Goal: Task Accomplishment & Management: Complete application form

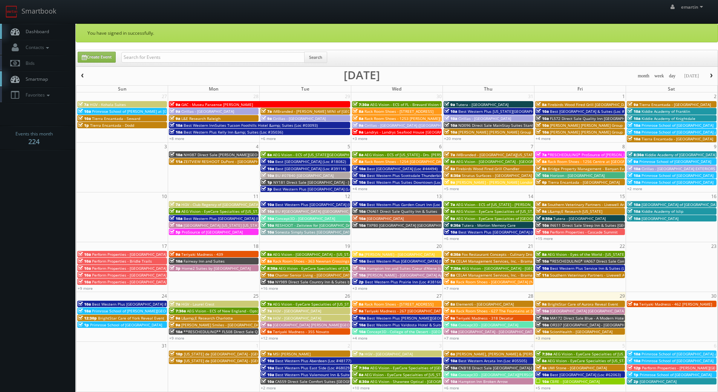
click at [43, 31] on span "Dashboard" at bounding box center [35, 31] width 27 height 6
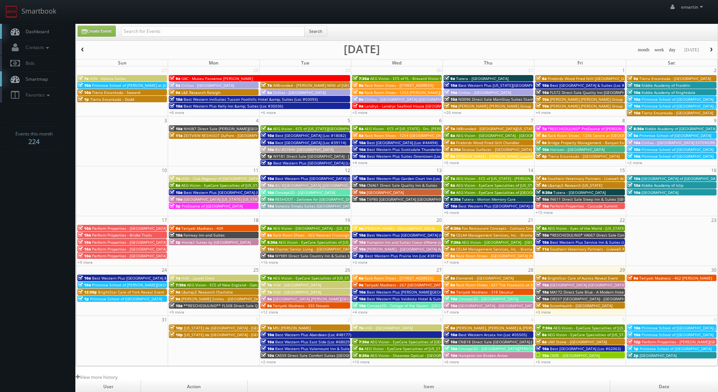
click at [45, 28] on span "Dashboard" at bounding box center [35, 31] width 27 height 6
click at [213, 34] on input "text" at bounding box center [212, 31] width 183 height 11
type input "cnc91"
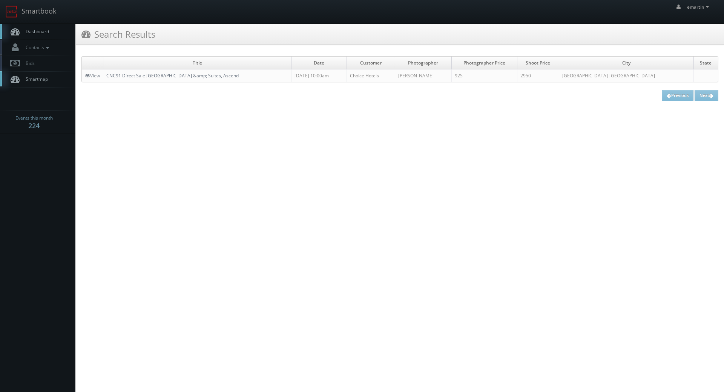
click at [173, 76] on link "CNC91 Direct Sale [GEOGRAPHIC_DATA] &amp; Suites, Ascend" at bounding box center [172, 75] width 132 height 6
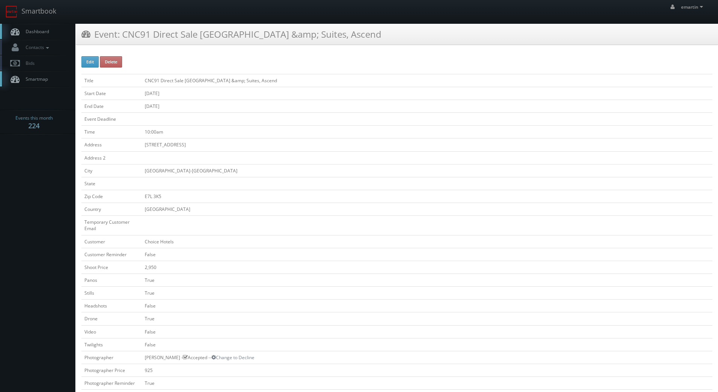
click at [54, 33] on link "Dashboard" at bounding box center [37, 31] width 75 height 15
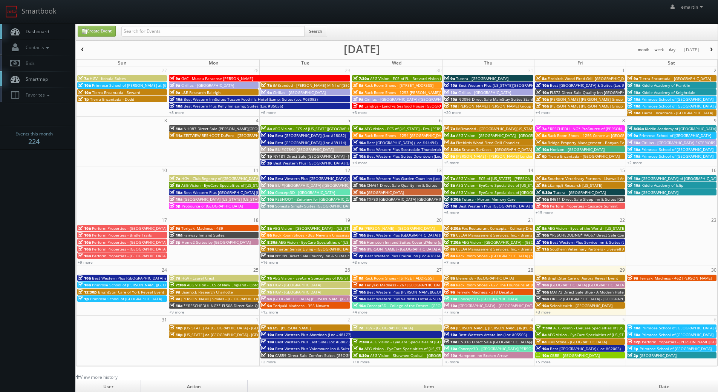
click at [556, 298] on span "OR337 Cambria Hotel Portland - Pearl District" at bounding box center [595, 298] width 90 height 5
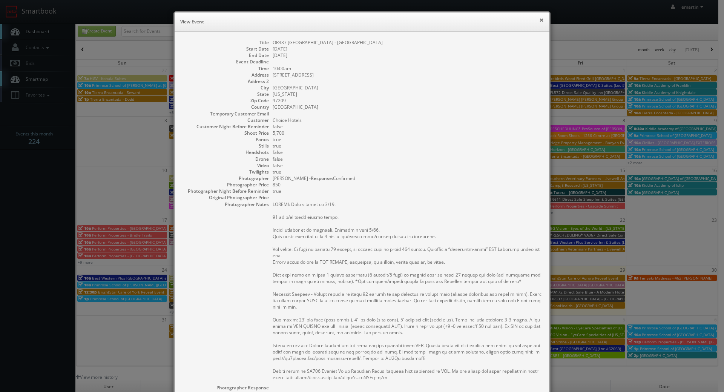
click at [539, 21] on button "×" at bounding box center [541, 19] width 5 height 5
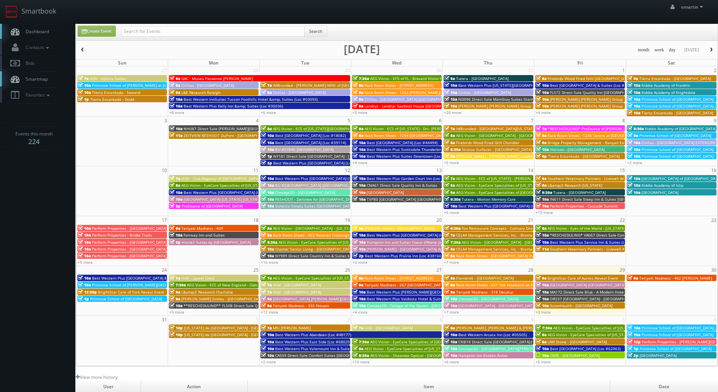
click at [65, 24] on link "Dashboard" at bounding box center [37, 31] width 75 height 15
click at [154, 30] on input "text" at bounding box center [212, 31] width 183 height 11
click at [133, 34] on input "text" at bounding box center [212, 31] width 183 height 11
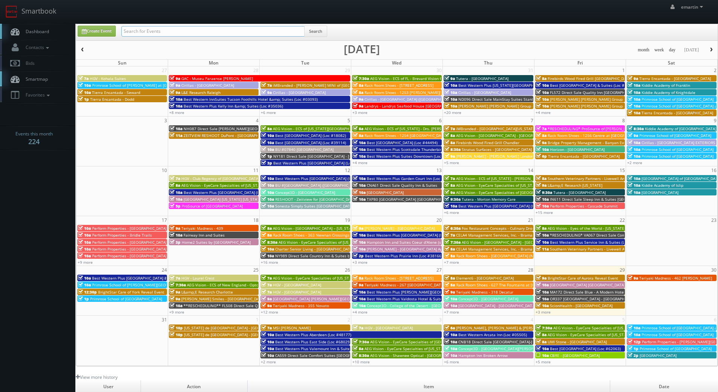
click at [130, 34] on input "text" at bounding box center [212, 31] width 183 height 11
type input "fl572"
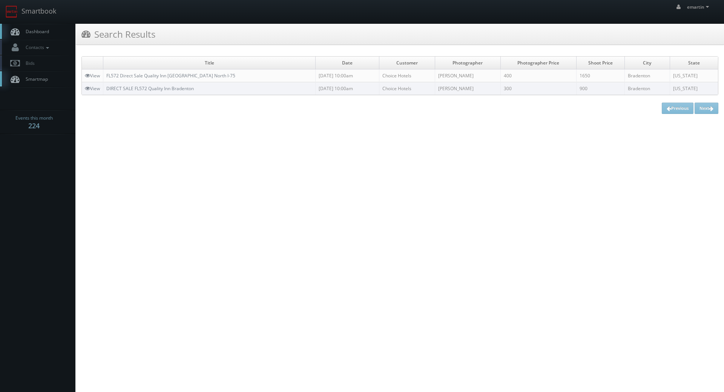
click at [44, 33] on span "Dashboard" at bounding box center [35, 31] width 27 height 6
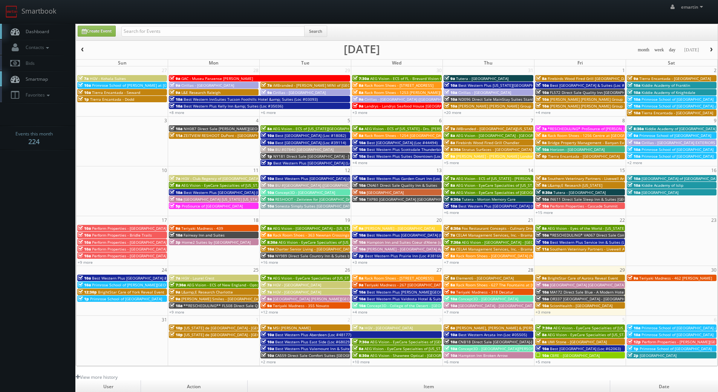
click at [69, 12] on div "emartin emartin Profile Logout" at bounding box center [359, 11] width 718 height 23
click at [30, 19] on link "Smartbook" at bounding box center [31, 11] width 62 height 23
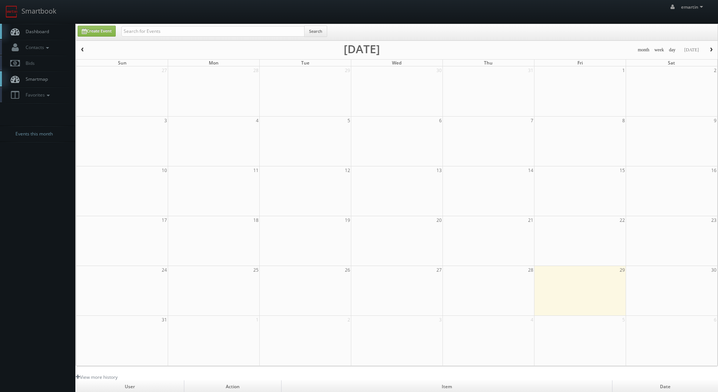
click at [54, 26] on link "Dashboard" at bounding box center [37, 31] width 75 height 15
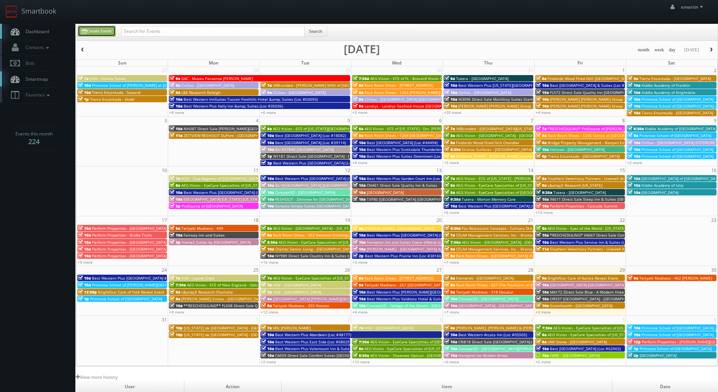
click at [95, 28] on link "Create Event" at bounding box center [97, 31] width 38 height 11
type input "08/29/2025"
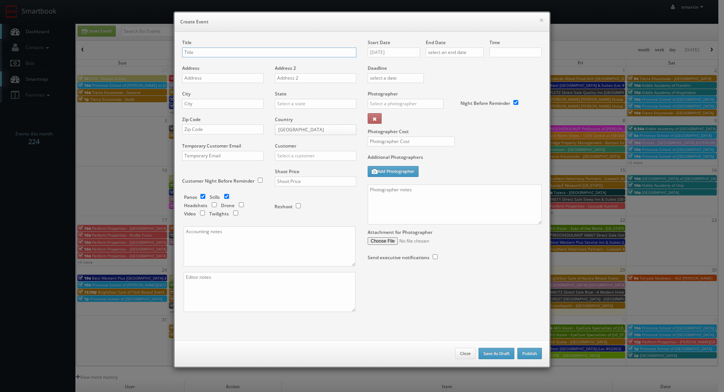
checkbox input "true"
type input "10:00am"
checkbox input "true"
click at [392, 45] on div "Start Date 08/29/2025" at bounding box center [396, 52] width 58 height 26
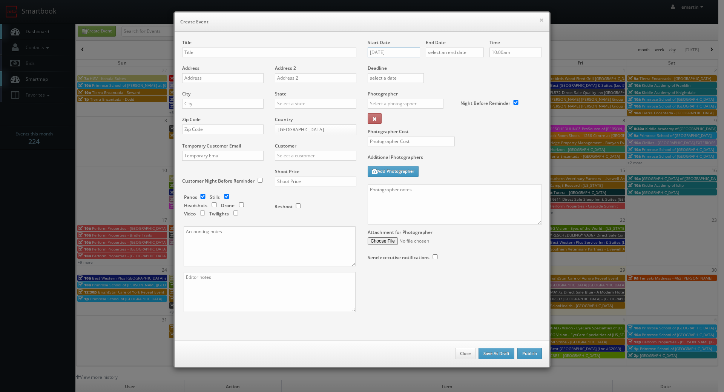
click at [398, 50] on input "08/29/2025" at bounding box center [393, 52] width 52 height 10
click at [436, 65] on icon at bounding box center [437, 65] width 5 height 5
click at [406, 134] on td "29" at bounding box center [405, 131] width 12 height 11
type input "10/29/2025"
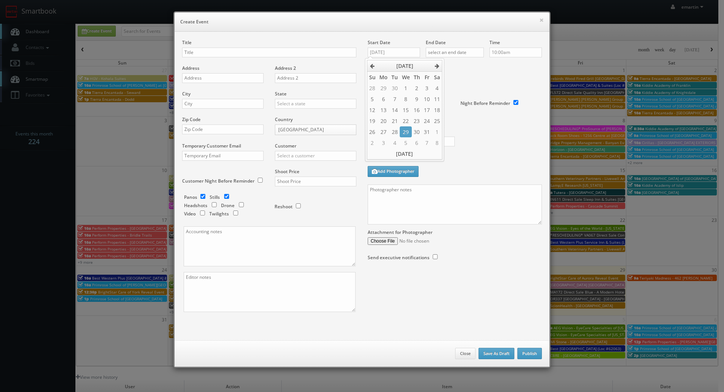
click at [458, 77] on div "Deadline" at bounding box center [454, 64] width 185 height 51
click at [468, 54] on input "text" at bounding box center [454, 52] width 58 height 10
click at [496, 64] on icon at bounding box center [494, 65] width 5 height 5
click at [469, 136] on td "29" at bounding box center [464, 131] width 12 height 11
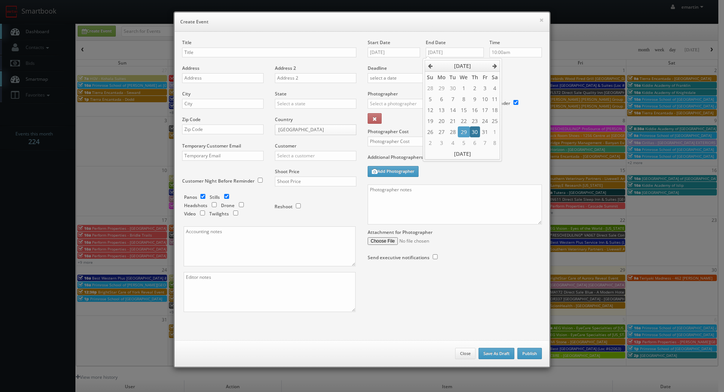
click at [476, 130] on td "30" at bounding box center [475, 131] width 10 height 11
type input "10/30/2025"
click at [525, 71] on div "Deadline" at bounding box center [454, 64] width 185 height 51
click at [193, 48] on input "text" at bounding box center [269, 52] width 174 height 10
paste input "Best Western Inn at Penticton"
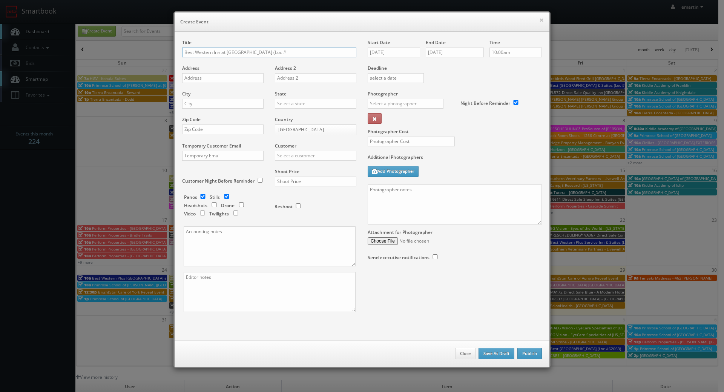
click at [282, 56] on input "Best Western Inn at Penticton (Loc #" at bounding box center [269, 52] width 174 height 10
paste input "62027"
type input "Best Western Inn at [GEOGRAPHIC_DATA] (Loc #62027)"
click at [190, 76] on input "text" at bounding box center [222, 78] width 81 height 10
paste input "3180 Skaha Lake Rd"
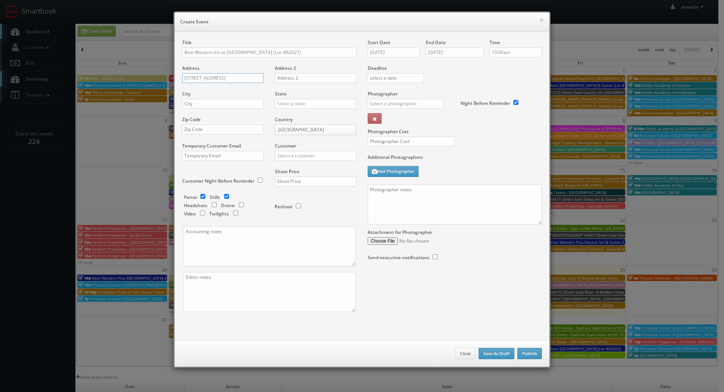
type input "3180 Skaha Lake Rd"
drag, startPoint x: 197, startPoint y: 104, endPoint x: 215, endPoint y: 102, distance: 17.8
click at [197, 104] on input "text" at bounding box center [222, 104] width 81 height 10
paste input "Penticton"
type input "Penticton"
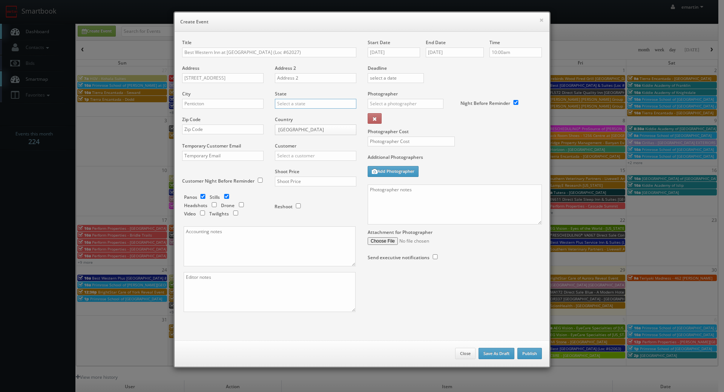
click at [288, 98] on div "State Alabama Alaska Arizona Arkansas California Colorado Connecticut Delaware …" at bounding box center [312, 103] width 87 height 26
drag, startPoint x: 247, startPoint y: 110, endPoint x: 271, endPoint y: 119, distance: 25.2
click at [248, 110] on div "City Penticton" at bounding box center [225, 103] width 87 height 26
click at [285, 132] on body "Smartbook Toggle Side Navigation Toggle Top Navigation emartin emartin Profile …" at bounding box center [359, 260] width 718 height 521
select select "[GEOGRAPHIC_DATA]"
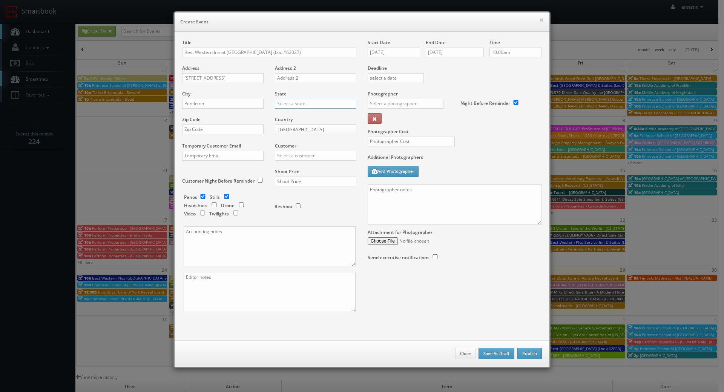
click at [285, 99] on input "text" at bounding box center [315, 104] width 81 height 10
click at [287, 115] on div "British Columbia" at bounding box center [315, 116] width 81 height 12
type input "[GEOGRAPHIC_DATA]"
drag, startPoint x: 219, startPoint y: 130, endPoint x: 229, endPoint y: 133, distance: 10.5
click at [219, 130] on input "text" at bounding box center [222, 129] width 81 height 10
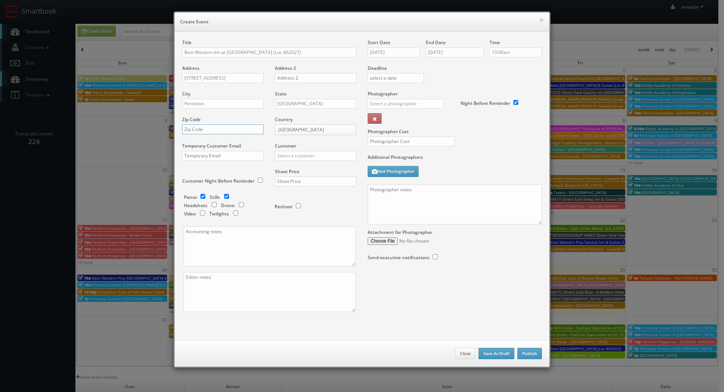
paste input "V2A 6G4"
type input "V2A 6G4"
click at [293, 162] on div "Customer Choice Hotels ACC Concept3D Firebirds GBV Choice Hotels Canada Heartla…" at bounding box center [312, 155] width 87 height 26
click at [285, 157] on input "text" at bounding box center [315, 156] width 81 height 10
click at [291, 170] on div "Best Western" at bounding box center [315, 168] width 81 height 12
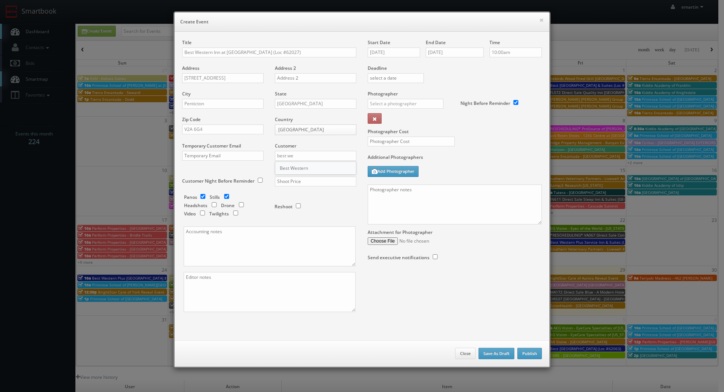
type input "Best Western"
drag, startPoint x: 289, startPoint y: 187, endPoint x: 289, endPoint y: 179, distance: 7.2
click at [289, 186] on div "Shoot Price" at bounding box center [312, 181] width 87 height 26
click at [286, 179] on input "text" at bounding box center [315, 181] width 81 height 10
type input "3,350"
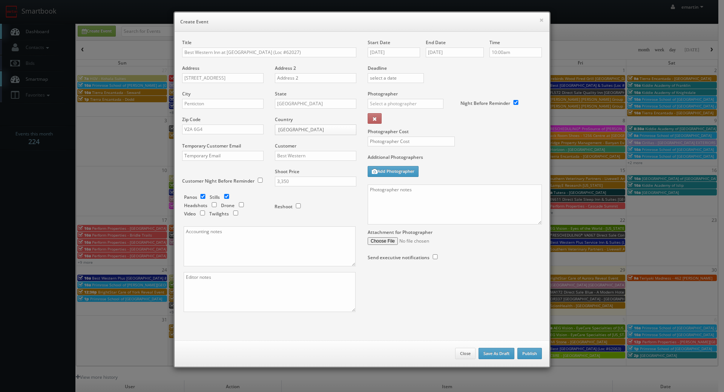
click at [276, 193] on div "Shoot Price 3,350" at bounding box center [312, 181] width 87 height 26
click at [200, 196] on input "checkbox" at bounding box center [202, 196] width 11 height 5
checkbox input "false"
click at [233, 212] on input "checkbox" at bounding box center [235, 212] width 11 height 5
checkbox input "true"
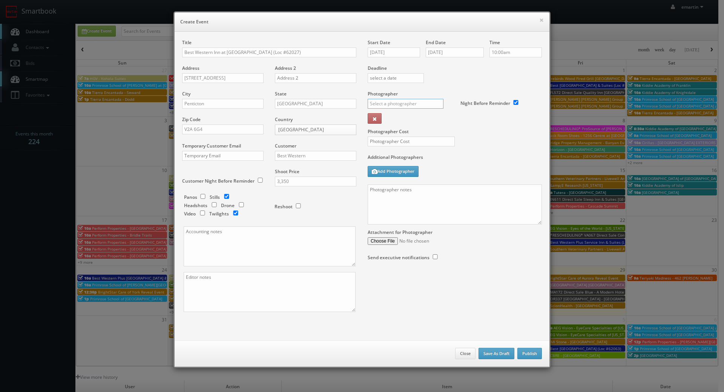
click at [405, 104] on input "text" at bounding box center [405, 104] width 76 height 10
click at [390, 119] on div "Russell Thom" at bounding box center [408, 120] width 81 height 12
type input "Russell Thom"
click at [393, 138] on input "text" at bounding box center [410, 141] width 87 height 10
type input "1,300"
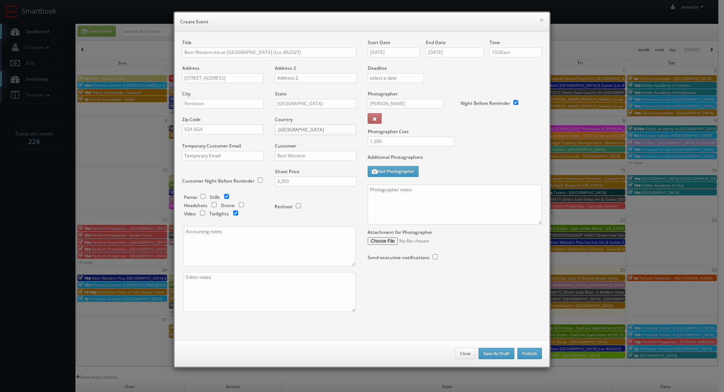
click at [440, 151] on div "1,300" at bounding box center [408, 144] width 93 height 17
click at [527, 197] on textarea at bounding box center [454, 204] width 174 height 40
paste textarea "**two day shoot - arrive at 10am for a full day of shooting, stay overnight, fi…"
click at [436, 194] on textarea "**two day shoot - arrive at 10am for a full day of shooting, stay overnight, fi…" at bounding box center [454, 204] width 174 height 40
paste textarea "Onsite contact is ______. Overnight stay ___. Stills, and exterior twilights. F…"
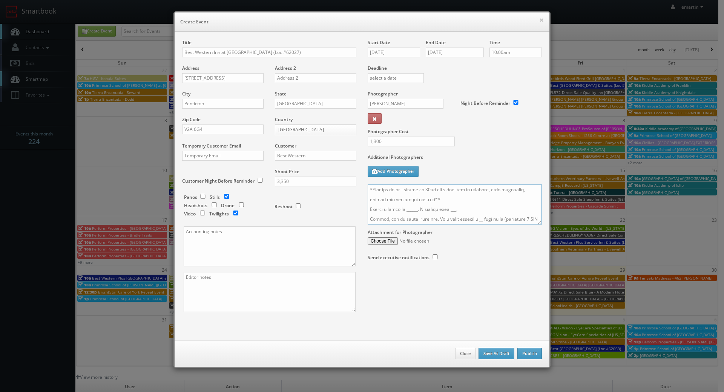
scroll to position [302, 0]
drag, startPoint x: 539, startPoint y: 223, endPoint x: 526, endPoint y: 265, distance: 43.9
click at [526, 265] on div "Start Date 10/29/2025 End Date 10/30/2025 Time 10:00am Deadline Photographer Ru…" at bounding box center [454, 157] width 185 height 236
click at [533, 226] on div "Attachment for Photographer" at bounding box center [454, 234] width 174 height 20
click at [521, 216] on textarea at bounding box center [454, 204] width 174 height 40
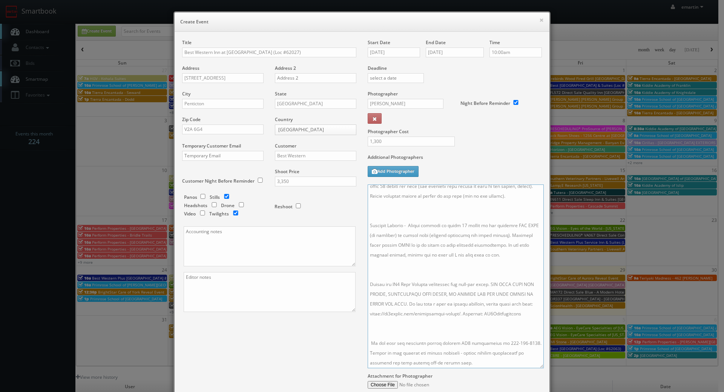
drag, startPoint x: 534, startPoint y: 222, endPoint x: 535, endPoint y: 366, distance: 144.0
click at [535, 366] on textarea at bounding box center [455, 276] width 176 height 184
click at [413, 326] on textarea at bounding box center [455, 276] width 176 height 184
click at [407, 256] on textarea at bounding box center [455, 276] width 176 height 184
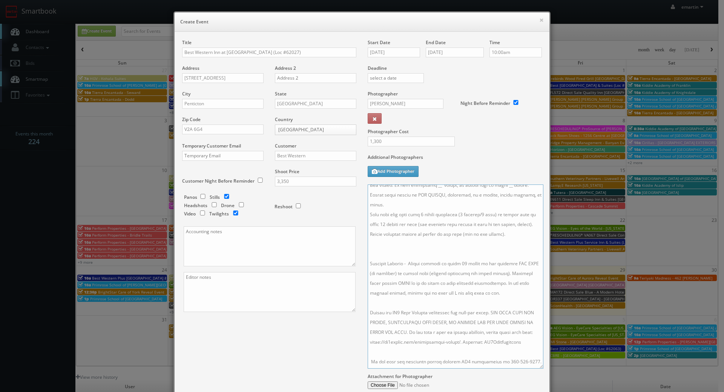
scroll to position [55, 0]
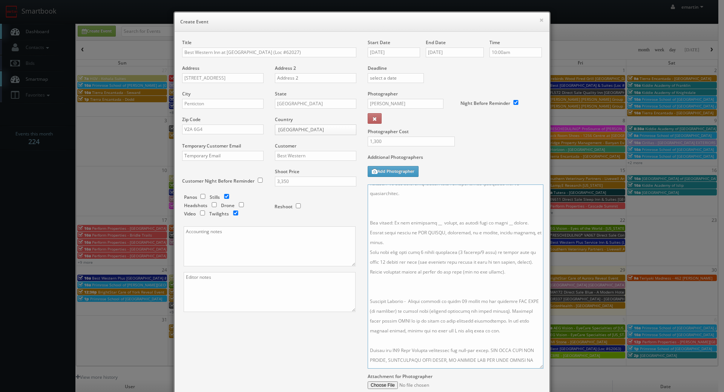
click at [402, 289] on textarea at bounding box center [455, 276] width 176 height 184
click at [394, 213] on textarea at bounding box center [455, 276] width 176 height 184
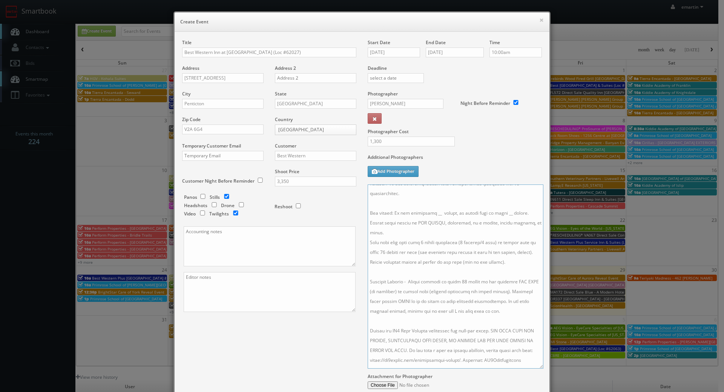
scroll to position [0, 0]
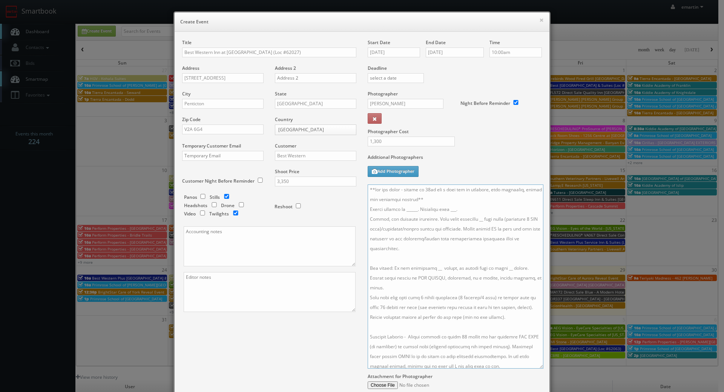
click at [447, 201] on textarea at bounding box center [455, 276] width 176 height 184
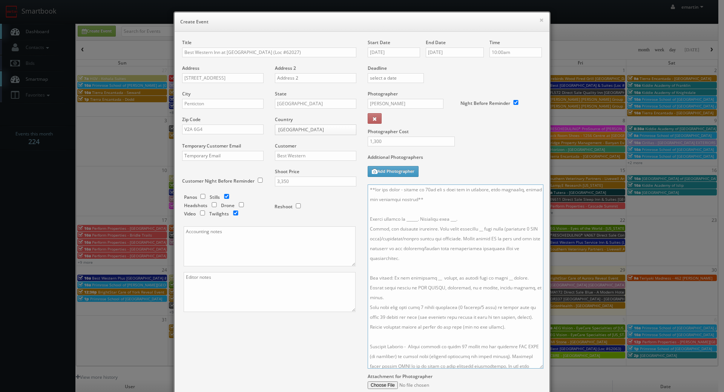
click at [473, 230] on textarea at bounding box center [455, 276] width 176 height 184
drag, startPoint x: 449, startPoint y: 291, endPoint x: 441, endPoint y: 289, distance: 8.1
click at [448, 291] on textarea at bounding box center [455, 276] width 176 height 184
click at [427, 280] on textarea at bounding box center [455, 276] width 176 height 184
click at [500, 278] on textarea at bounding box center [455, 276] width 176 height 184
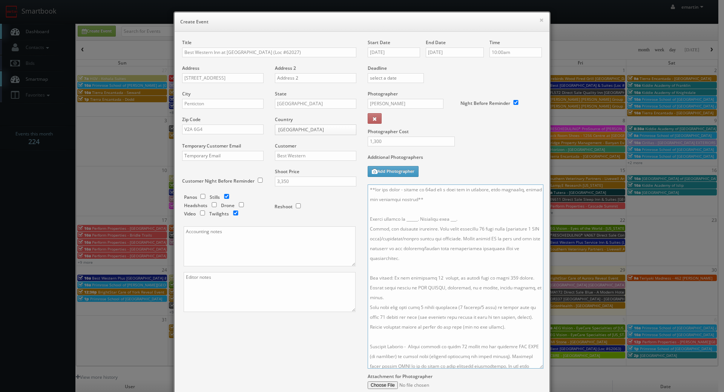
click at [459, 215] on textarea at bounding box center [455, 276] width 176 height 184
drag, startPoint x: 416, startPoint y: 219, endPoint x: 409, endPoint y: 240, distance: 21.6
click at [416, 219] on textarea at bounding box center [455, 276] width 176 height 184
paste textarea "Kelly Parasiuk, kelly@bwpenticton.com, 250-493-0311"
drag, startPoint x: 487, startPoint y: 219, endPoint x: 437, endPoint y: 219, distance: 49.7
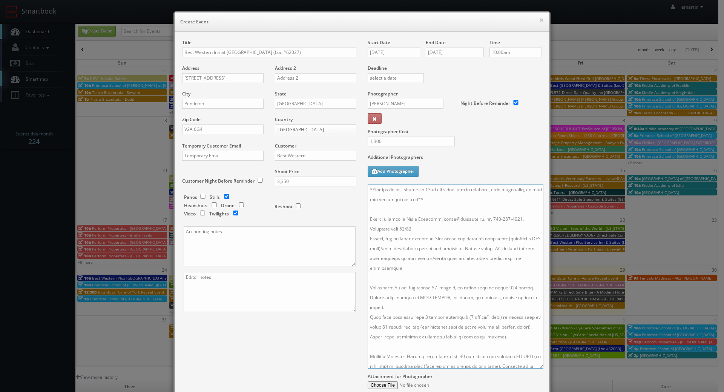
click at [437, 219] on textarea at bounding box center [455, 276] width 176 height 184
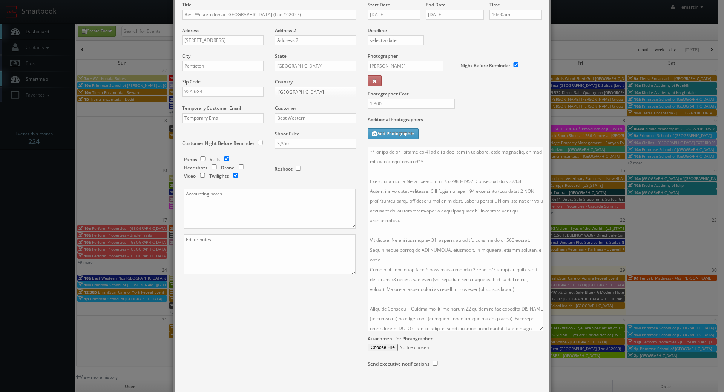
type textarea "**two day shoot - arrive at 10am for a full day of shooting, stay overnight, fi…"
click at [392, 20] on div "Start Date 10/29/2025" at bounding box center [396, 15] width 58 height 26
click at [398, 18] on input "10/29/2025" at bounding box center [393, 15] width 52 height 10
click at [476, 46] on div "Deadline" at bounding box center [454, 27] width 185 height 51
drag, startPoint x: 281, startPoint y: 327, endPoint x: 280, endPoint y: 341, distance: 14.0
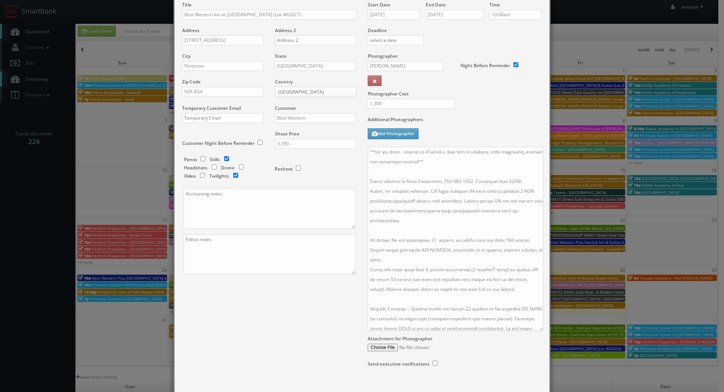
click at [281, 327] on div "Title Best Western Inn at Penticton (Loc #62027) Address 3180 Skaha Lake Rd Add…" at bounding box center [361, 192] width 371 height 380
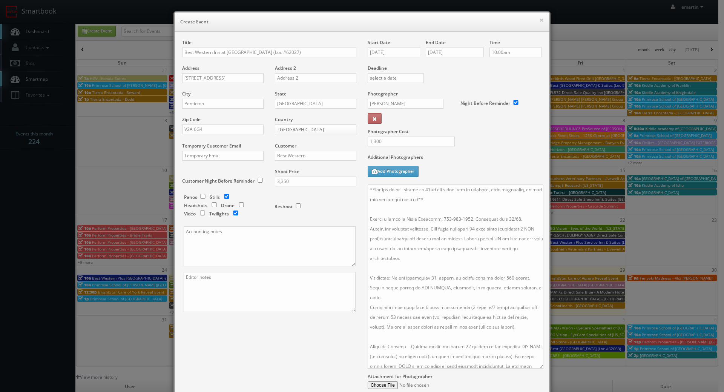
scroll to position [81, 0]
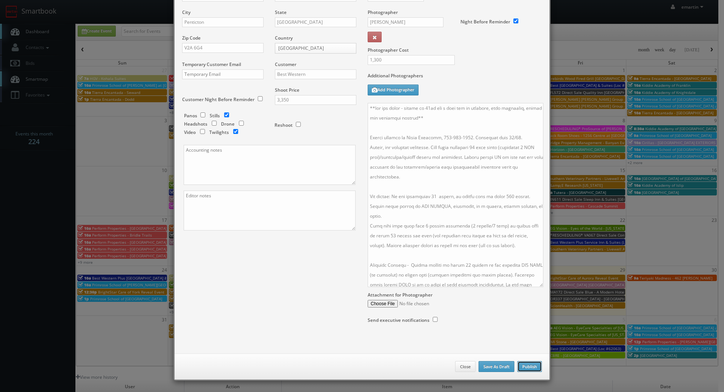
click at [528, 368] on button "Publish" at bounding box center [529, 366] width 24 height 11
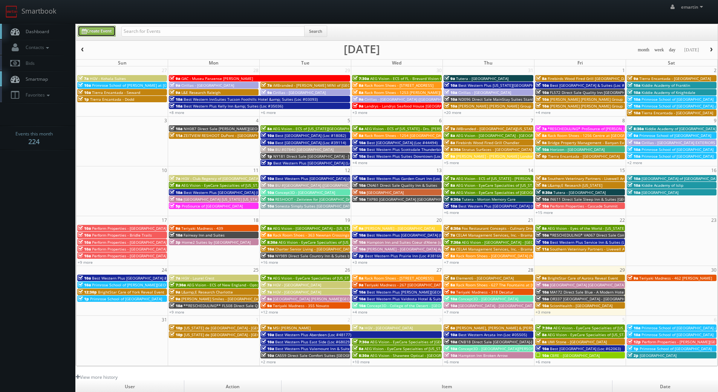
click at [96, 28] on link "Create Event" at bounding box center [97, 31] width 38 height 11
type input "[DATE]"
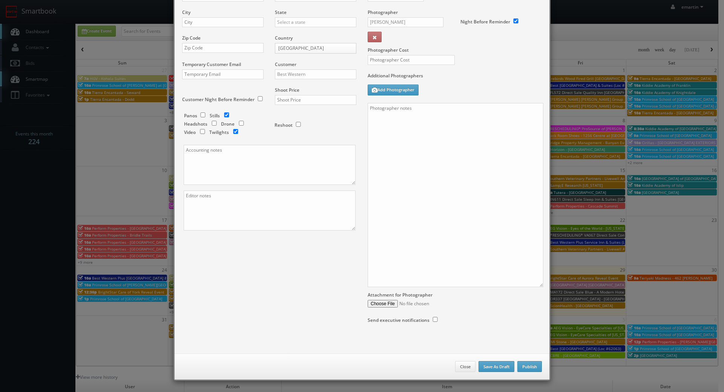
checkbox input "true"
type input "10:00am"
checkbox input "true"
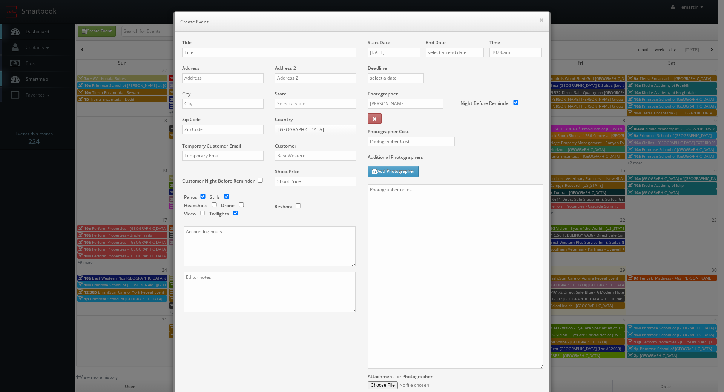
click at [258, 47] on div "Title" at bounding box center [269, 52] width 174 height 26
click at [272, 53] on input "text" at bounding box center [269, 52] width 174 height 10
drag, startPoint x: 200, startPoint y: 52, endPoint x: 196, endPoint y: 54, distance: 4.2
click at [200, 52] on input "GAC -" at bounding box center [269, 52] width 174 height 10
paste input "Museu do Amanhã"
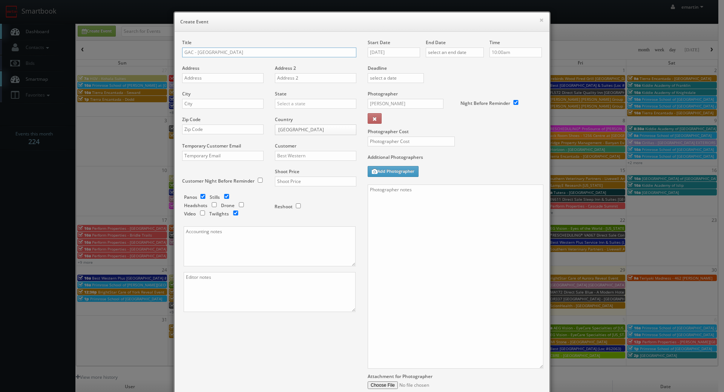
click at [277, 52] on input "GAC - Museu do Amanhã" at bounding box center [269, 52] width 174 height 10
type input "GAC - [GEOGRAPHIC_DATA] - [PERSON_NAME]"
click at [307, 152] on input "Best Western" at bounding box center [315, 156] width 81 height 10
type input "google"
click at [314, 174] on div "Choice Hotels ACC Concept3D Firebirds GBV Choice Hotels Canada Heartland Dental…" at bounding box center [315, 167] width 81 height 13
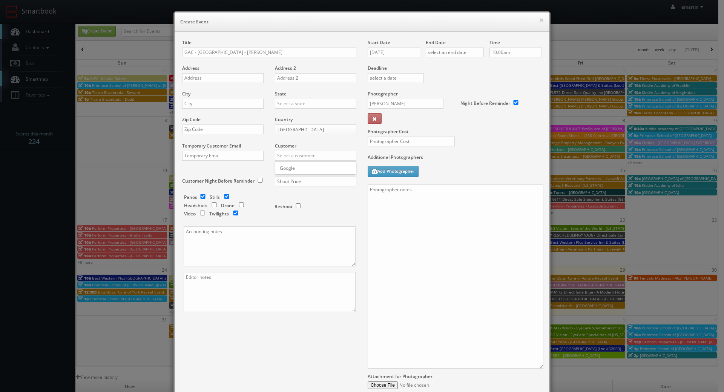
click at [312, 171] on div "Shoot Price" at bounding box center [312, 181] width 87 height 26
click at [304, 158] on input "text" at bounding box center [315, 156] width 81 height 10
click at [301, 169] on div "Google" at bounding box center [315, 168] width 81 height 12
type input "Google"
click at [295, 183] on input "text" at bounding box center [315, 181] width 81 height 10
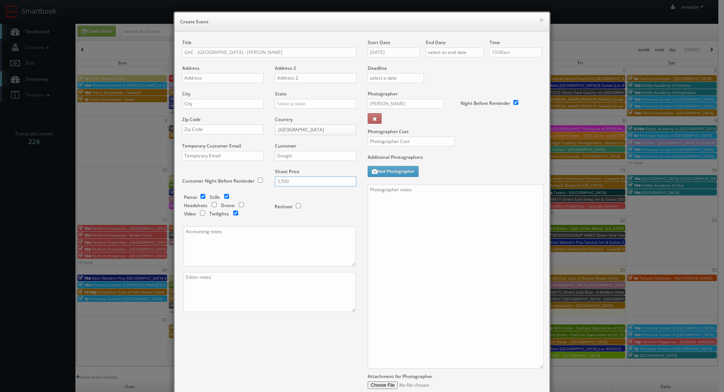
type input "3,500"
click at [325, 200] on div "Reshoot" at bounding box center [311, 203] width 75 height 18
click at [231, 194] on div "Panos Stills Headshots Drone Video Twilights" at bounding box center [225, 206] width 83 height 25
click at [225, 196] on input "checkbox" at bounding box center [226, 196] width 11 height 5
checkbox input "false"
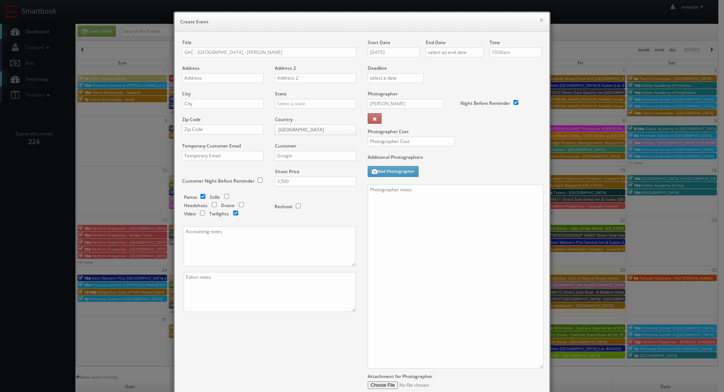
click at [586, 186] on div "× Create Event Title GAC - Museu do Amanhã - Claudia Andujar Address Address 2 …" at bounding box center [362, 196] width 724 height 392
click at [390, 104] on input "Russell Thom" at bounding box center [405, 104] width 76 height 10
type input "i"
click at [398, 127] on div "Inácio Fonseca" at bounding box center [408, 133] width 81 height 12
type input "Inácio Fonseca"
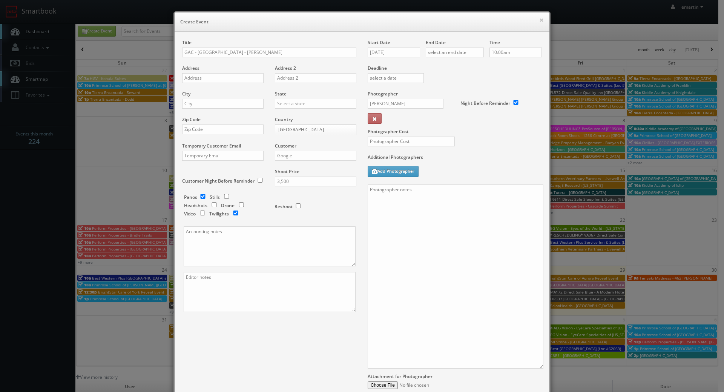
click at [502, 135] on div "Photographer Cost" at bounding box center [454, 121] width 185 height 63
click at [388, 56] on input "[DATE]" at bounding box center [393, 52] width 52 height 10
click at [371, 66] on icon at bounding box center [372, 65] width 5 height 5
click at [408, 91] on td "3" at bounding box center [405, 88] width 12 height 11
type input "09/03/2025"
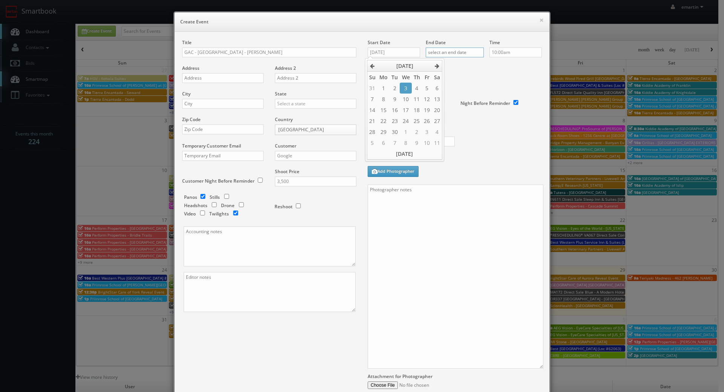
click at [444, 53] on input "text" at bounding box center [454, 52] width 58 height 10
click at [430, 66] on icon at bounding box center [430, 65] width 5 height 5
click at [466, 91] on td "3" at bounding box center [464, 88] width 12 height 11
type input "09/03/2025"
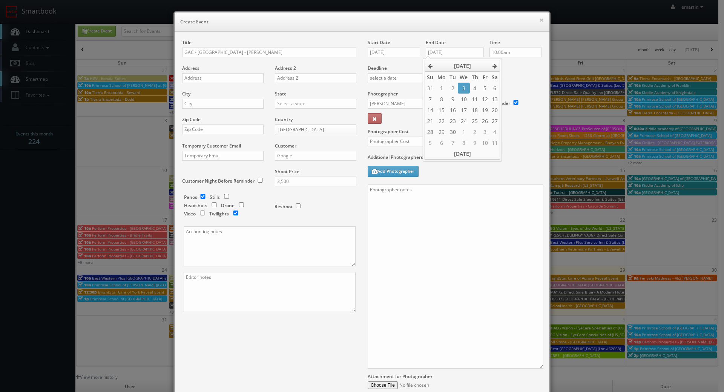
click at [533, 85] on div "Deadline" at bounding box center [454, 64] width 185 height 51
click at [506, 52] on input "10:00am" at bounding box center [515, 52] width 52 height 10
type input "9:00am"
click at [500, 70] on li "9:00am" at bounding box center [501, 73] width 29 height 9
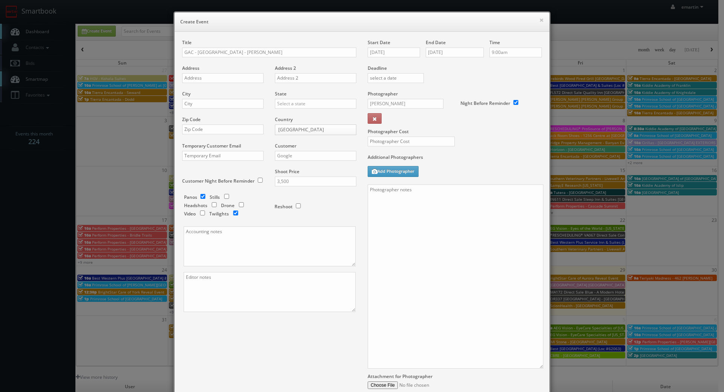
click at [527, 64] on div "Time 9:00am" at bounding box center [513, 52] width 58 height 26
drag, startPoint x: 470, startPoint y: 148, endPoint x: 431, endPoint y: 143, distance: 39.2
click at [470, 148] on div "Photographer Cost" at bounding box center [454, 121] width 185 height 63
click at [438, 214] on textarea at bounding box center [455, 276] width 176 height 184
paste textarea "Praça Mauá, 1 - Centro, Rio de Janeiro - RJ, 20081-240. Museu do Amanhã. Sala d…"
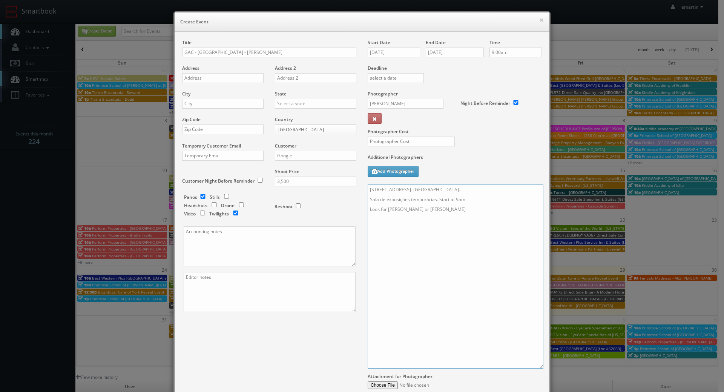
click at [480, 198] on textarea "Praça Mauá, 1 - Centro, Rio de Janeiro - RJ, 20081-240. Museu do Amanhã. Sala d…" at bounding box center [455, 276] width 176 height 184
drag, startPoint x: 475, startPoint y: 201, endPoint x: 438, endPoint y: 202, distance: 36.6
click at [438, 202] on textarea "Praça Mauá, 1 - Centro, Rio de Janeiro - RJ, 20081-240. Museu do Amanhã. Sala d…" at bounding box center [455, 276] width 176 height 184
click at [481, 218] on textarea "Praça Mauá, 1 - Centro, Rio de Janeiro - RJ, 20081-240. Museu do Amanhã. Sala d…" at bounding box center [455, 276] width 176 height 184
click at [451, 240] on textarea "Praça Mauá, 1 - Centro, Rio de Janeiro - RJ, 20081-240. Museu do Amanhã. Sala d…" at bounding box center [455, 276] width 176 height 184
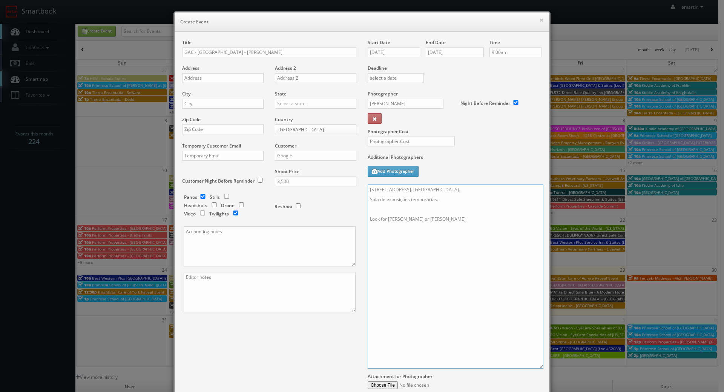
click at [379, 272] on textarea "Praça Mauá, 1 - Centro, Rio de Janeiro - RJ, 20081-240. Museu do Amanhã. Sala d…" at bounding box center [455, 276] width 176 height 184
paste textarea "Capture of the Claudia Andujar exhibit ahead of COP30. Can be done any wednesda…"
drag, startPoint x: 484, startPoint y: 239, endPoint x: 445, endPoint y: 240, distance: 38.8
click at [445, 240] on textarea "Praça Mauá, 1 - Centro, Rio de Janeiro - RJ, 20081-240. Museu do Amanhã. Sala d…" at bounding box center [455, 276] width 176 height 184
drag, startPoint x: 418, startPoint y: 248, endPoint x: 528, endPoint y: 241, distance: 109.5
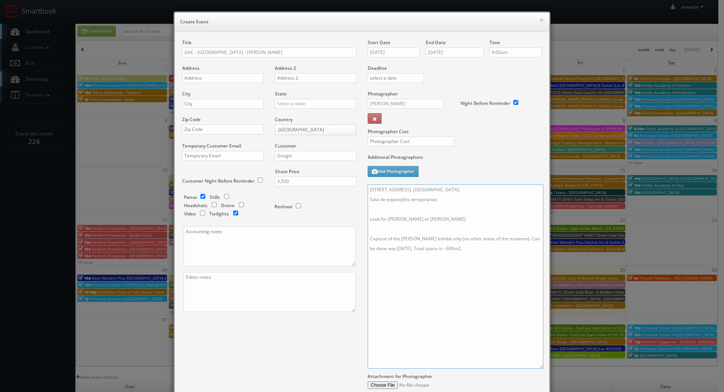
click at [527, 241] on textarea "Praça Mauá, 1 - Centro, Rio de Janeiro - RJ, 20081-240. Museu do Amanhã. Sala d…" at bounding box center [455, 276] width 176 height 184
click at [436, 268] on textarea "Praça Mauá, 1 - Centro, Rio de Janeiro - RJ, 20081-240. Museu do Amanhã. Sala d…" at bounding box center [455, 276] width 176 height 184
paste textarea "3m ext pano (door closed), 1m ext pano (door open), 1m interior pano (door open…"
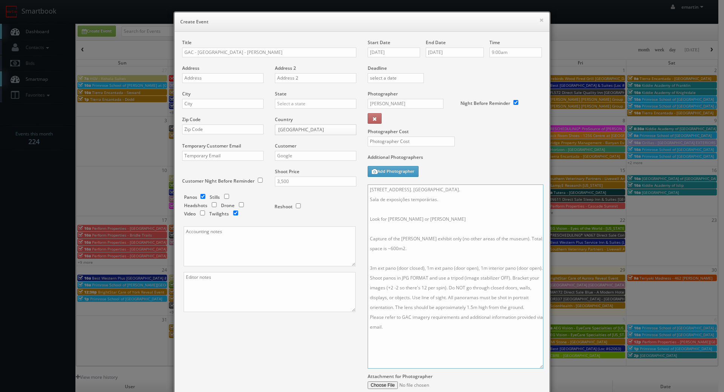
click at [432, 293] on textarea "Praça Mauá, 1 - Centro, Rio de Janeiro - RJ, 20081-240. Museu do Amanhã. Sala d…" at bounding box center [455, 276] width 176 height 184
click at [420, 255] on textarea "Praça Mauá, 1 - Centro, Rio de Janeiro - RJ, 20081-240. Museu do Amanhã. Sala d…" at bounding box center [455, 276] width 176 height 184
type textarea "Praça Mauá, 1 - Centro, Rio de Janeiro - RJ, 20081-240. Museu do Amanhã. Sala d…"
drag, startPoint x: 496, startPoint y: 168, endPoint x: 470, endPoint y: 170, distance: 26.1
click at [492, 169] on div "Additional Photographers Add Photographer" at bounding box center [454, 169] width 174 height 31
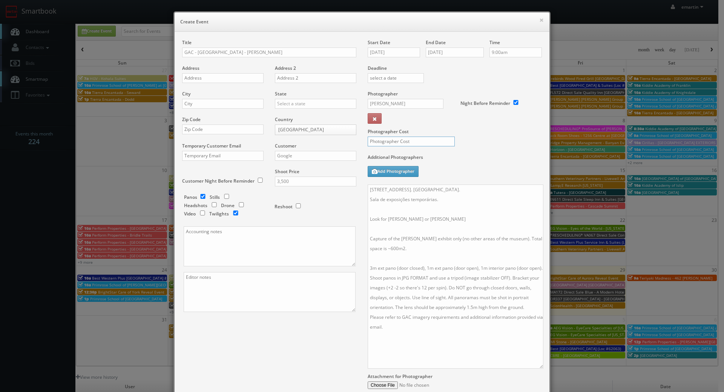
click at [432, 137] on input "text" at bounding box center [410, 141] width 87 height 10
click at [478, 162] on label "Additional Photographers" at bounding box center [454, 159] width 174 height 10
click at [389, 147] on div "1,200" at bounding box center [408, 144] width 93 height 17
drag, startPoint x: 389, startPoint y: 144, endPoint x: 371, endPoint y: 152, distance: 19.6
click at [371, 152] on div "1,200" at bounding box center [408, 144] width 93 height 17
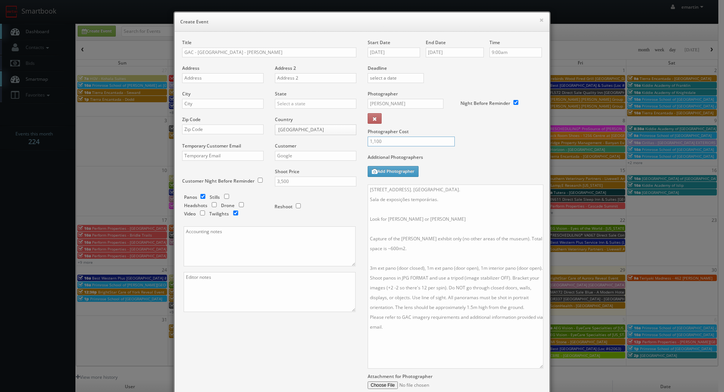
type input "1,100"
click at [513, 148] on div "Photographer Cost 1,100" at bounding box center [454, 121] width 185 height 63
click at [327, 338] on div "Title GAC - Museu do Amanhã - Claudia Andujar Address Address 2 City State Alab…" at bounding box center [361, 229] width 371 height 380
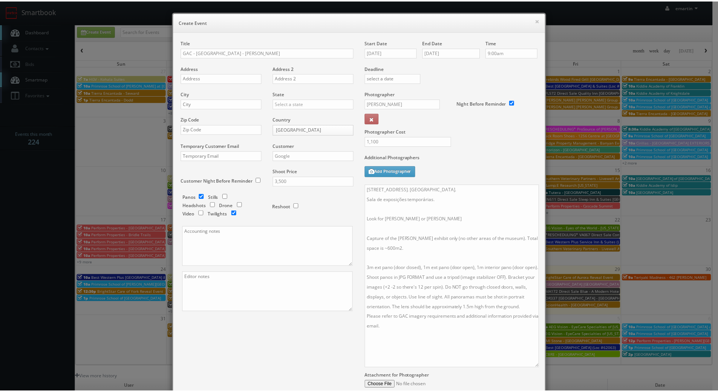
scroll to position [75, 0]
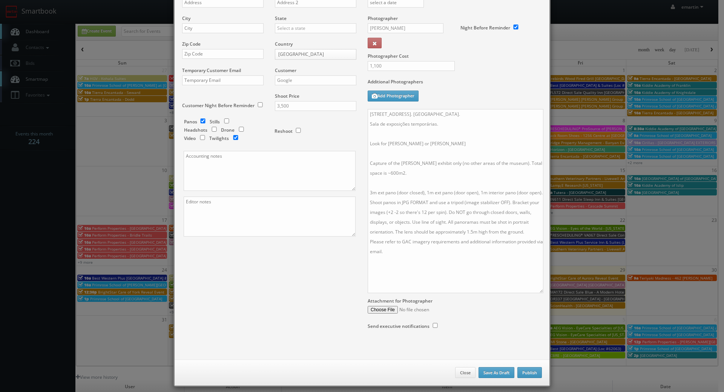
click at [521, 366] on div "Close Save As Draft Publish" at bounding box center [361, 372] width 375 height 26
click at [533, 372] on button "Publish" at bounding box center [529, 372] width 24 height 11
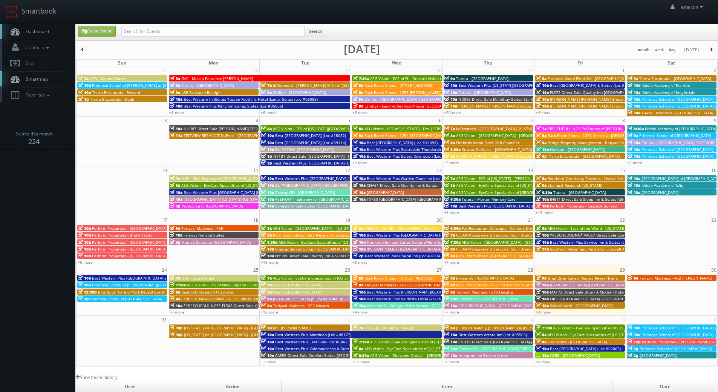
click at [47, 26] on link "Dashboard" at bounding box center [37, 31] width 75 height 15
click at [365, 360] on link "+11 more" at bounding box center [360, 361] width 17 height 5
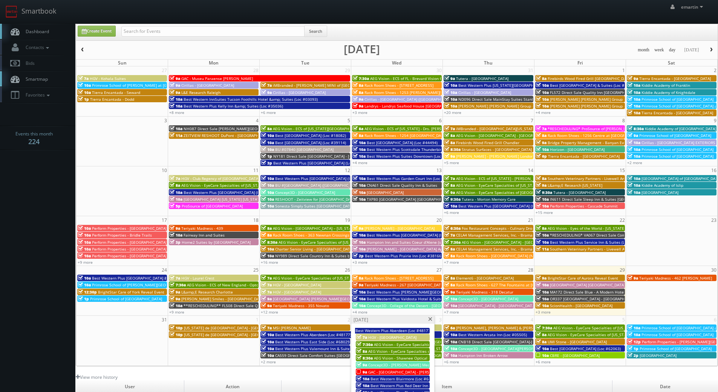
scroll to position [38, 0]
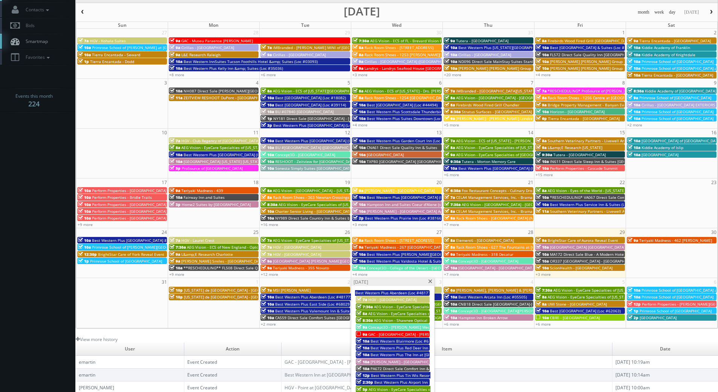
click at [432, 280] on span at bounding box center [430, 281] width 5 height 4
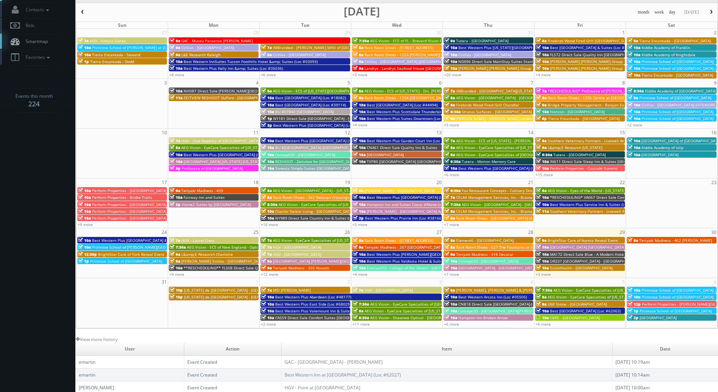
scroll to position [0, 0]
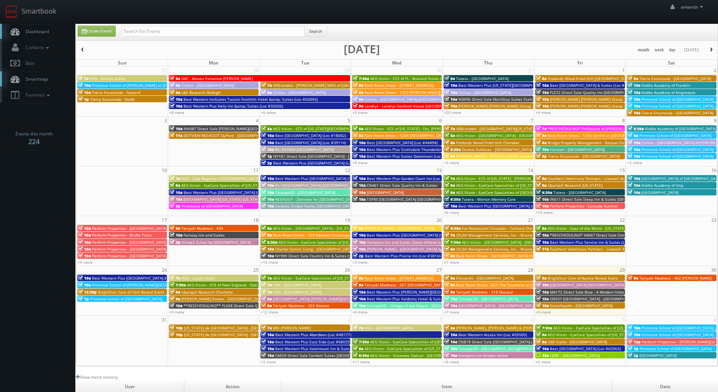
click at [38, 33] on span "Dashboard" at bounding box center [35, 31] width 27 height 6
click at [168, 29] on input "text" at bounding box center [212, 31] width 183 height 11
type input "22009"
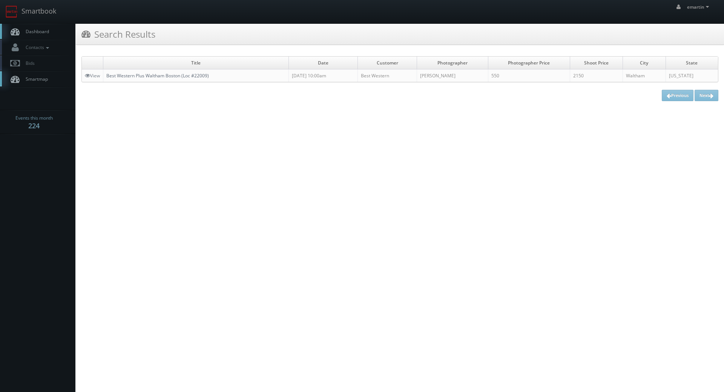
click at [142, 78] on link "Best Western Plus Waltham Boston (Loc #22009)" at bounding box center [157, 75] width 103 height 6
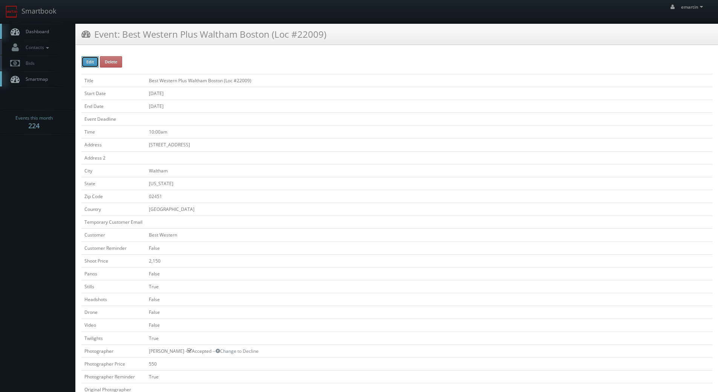
click at [89, 58] on button "Edit" at bounding box center [89, 61] width 17 height 11
type input "Best Western Plus Waltham Boston (Loc #22009)"
type input "[STREET_ADDRESS]"
type input "Waltham"
type input "02451"
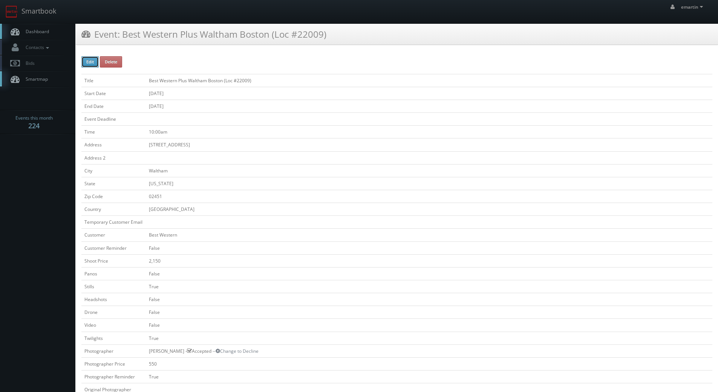
checkbox input "false"
type input "2,150"
checkbox input "false"
checkbox input "true"
checkbox input "false"
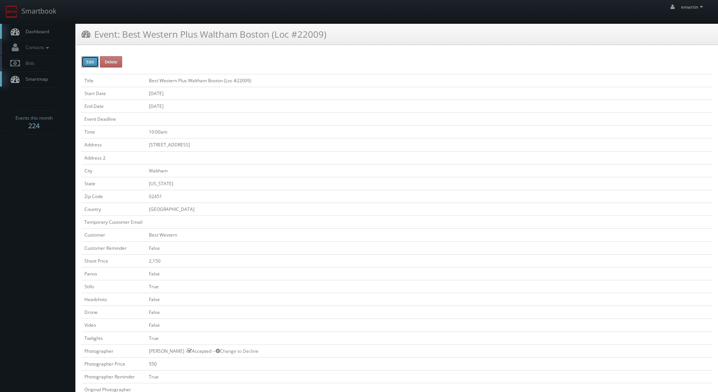
checkbox input "false"
checkbox input "true"
checkbox input "false"
type input "[DATE]"
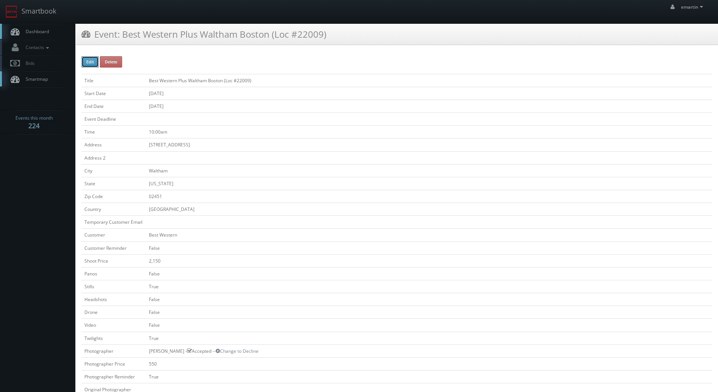
type input "[DATE]"
type input "10:00am"
checkbox input "true"
checkbox input "false"
type input "2,150"
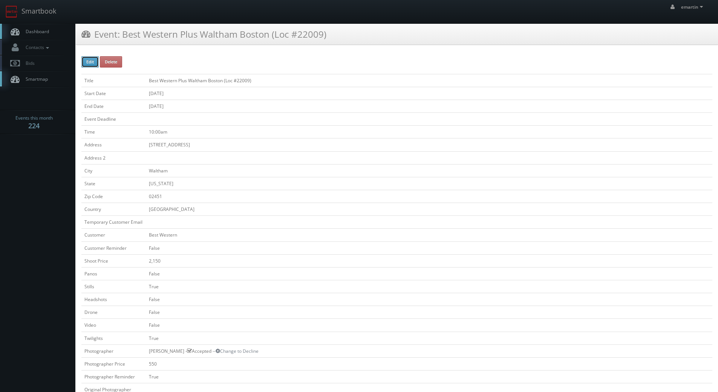
type input "550"
select select "[US_STATE]"
select select "fake55@mg.cs3calendar.com"
select select "heatherprohaska@gmail.com"
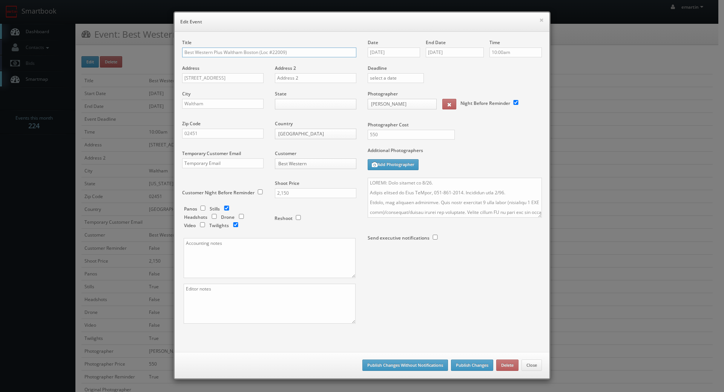
click at [182, 51] on input "Best Western Plus Waltham Boston (Loc #22009)" at bounding box center [269, 52] width 174 height 10
type input "*RESCHEDULING* Best Western Plus Waltham Boston (Loc #22009)"
click at [388, 191] on textarea at bounding box center [454, 198] width 174 height 40
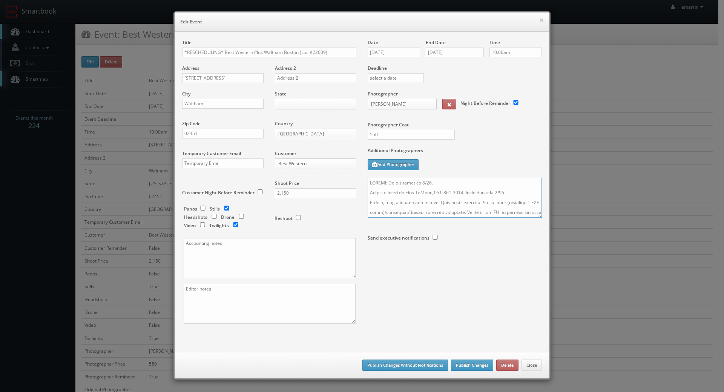
click at [388, 191] on textarea at bounding box center [454, 198] width 174 height 40
click at [387, 193] on textarea at bounding box center [454, 198] width 174 height 40
drag, startPoint x: 369, startPoint y: 193, endPoint x: 539, endPoint y: 289, distance: 195.9
click at [539, 289] on div "Title *RESCHEDULING* Best Western Plus Waltham Boston (Loc #22009) Address 380 …" at bounding box center [361, 187] width 371 height 297
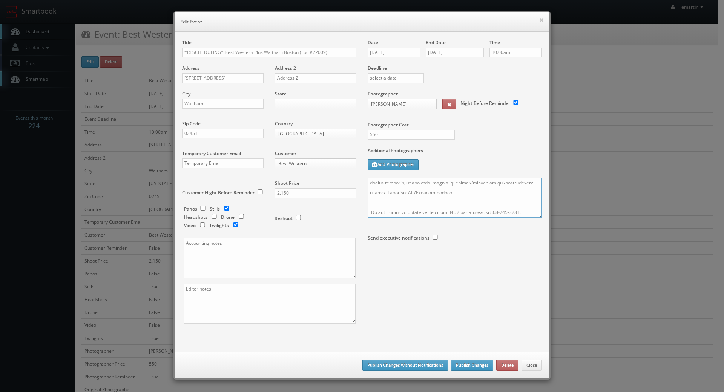
type textarea "UPDATE: Date changed to 9/18. Onsite contact is Zack LaCava, 508-954-5193. Over…"
drag, startPoint x: 202, startPoint y: 39, endPoint x: 223, endPoint y: 51, distance: 23.8
click at [203, 39] on div "Title *RESCHEDULING* Best Western Plus Waltham Boston (Loc #22009)" at bounding box center [269, 52] width 174 height 26
drag, startPoint x: 221, startPoint y: 53, endPoint x: 383, endPoint y: 54, distance: 161.7
click at [383, 54] on div "Title *RESCHEDULING* Best Western Plus Waltham Boston (Loc #22009) Address 380 …" at bounding box center [361, 187] width 371 height 297
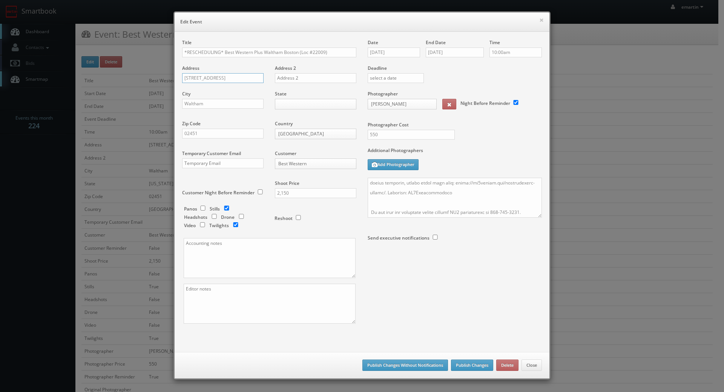
click at [208, 82] on input "380 Winter St" at bounding box center [222, 78] width 81 height 10
click at [207, 80] on input "380 Winter St" at bounding box center [222, 78] width 81 height 10
click at [203, 79] on input "380 Winter St" at bounding box center [222, 78] width 81 height 10
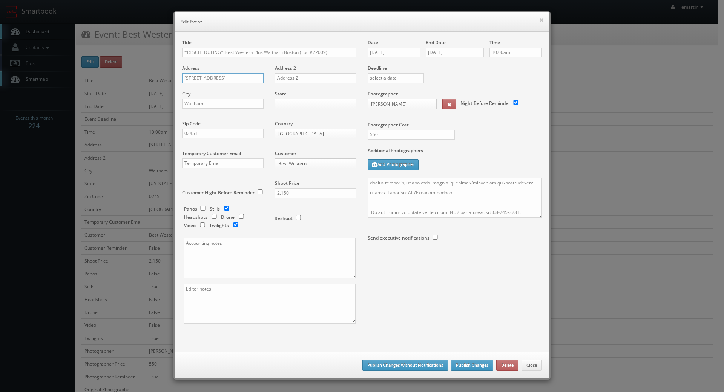
click at [203, 79] on input "380 Winter St" at bounding box center [222, 78] width 81 height 10
click at [187, 101] on input "Waltham" at bounding box center [222, 104] width 81 height 10
drag, startPoint x: 201, startPoint y: 140, endPoint x: 197, endPoint y: 137, distance: 5.1
click at [200, 139] on div "Zip Code 02451" at bounding box center [225, 133] width 87 height 26
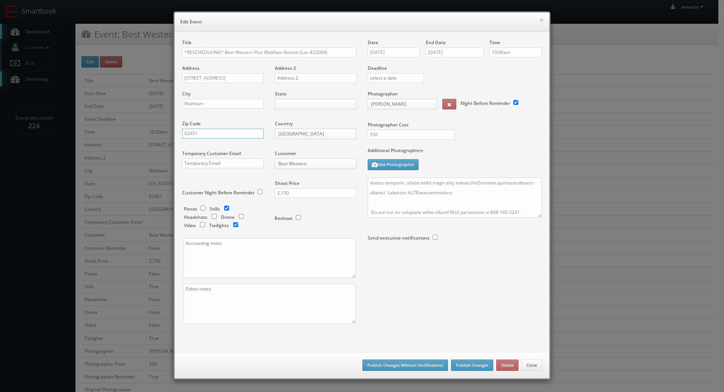
click at [189, 133] on input "02451" at bounding box center [222, 134] width 81 height 10
click at [474, 262] on div at bounding box center [454, 258] width 174 height 20
drag, startPoint x: 475, startPoint y: 259, endPoint x: 471, endPoint y: 326, distance: 67.2
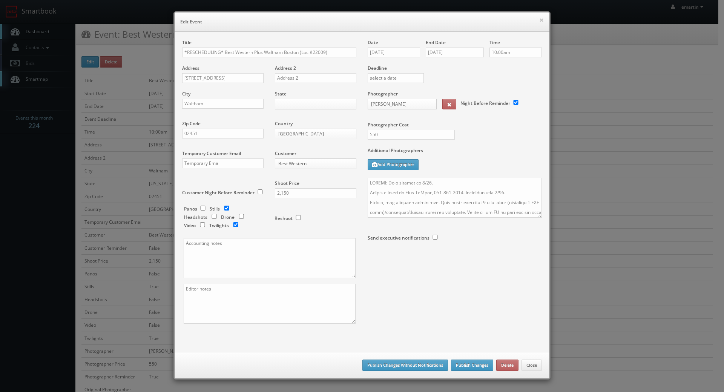
click at [475, 262] on div at bounding box center [454, 258] width 174 height 20
click at [462, 366] on button "Publish Changes" at bounding box center [472, 364] width 42 height 11
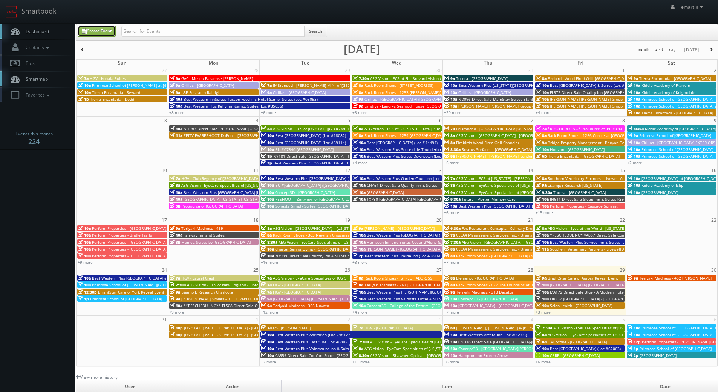
click at [100, 33] on link "Create Event" at bounding box center [97, 31] width 38 height 11
type input "08/29/2025"
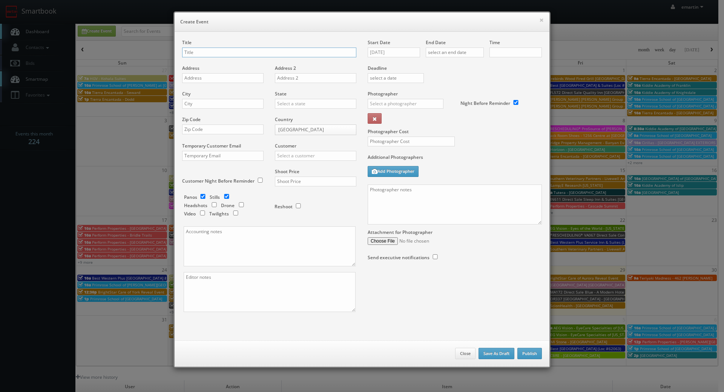
checkbox input "true"
type input "10:00am"
checkbox input "true"
click at [393, 205] on textarea at bounding box center [454, 204] width 174 height 40
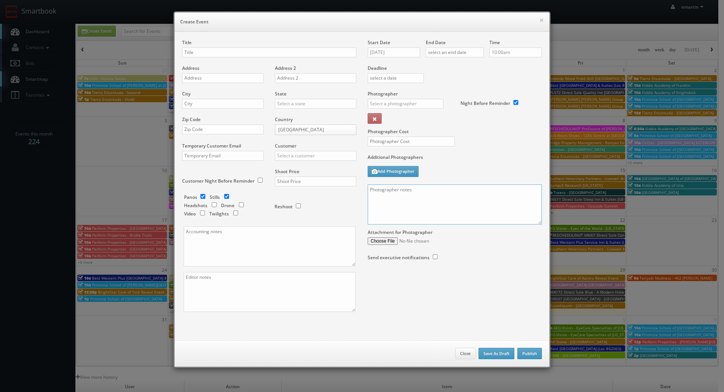
paste textarea "Onsite contact is Zack LaCava, 508-954-5193. Overnight stay 9/17. Stills, and e…"
type textarea "Onsite contact is Zack LaCava, 508-954-5193. Overnight stay 9/17. Stills, and e…"
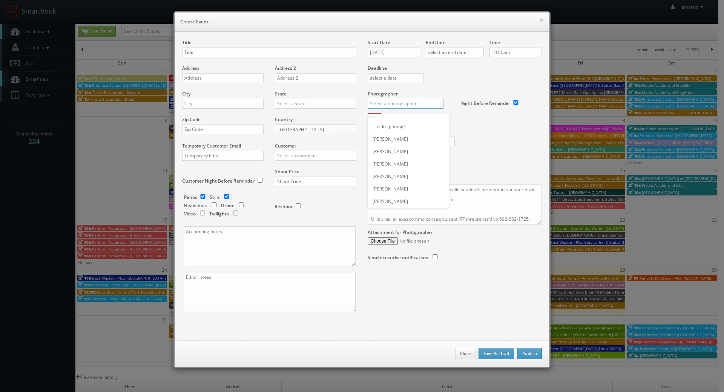
click at [394, 100] on input "text" at bounding box center [405, 104] width 76 height 10
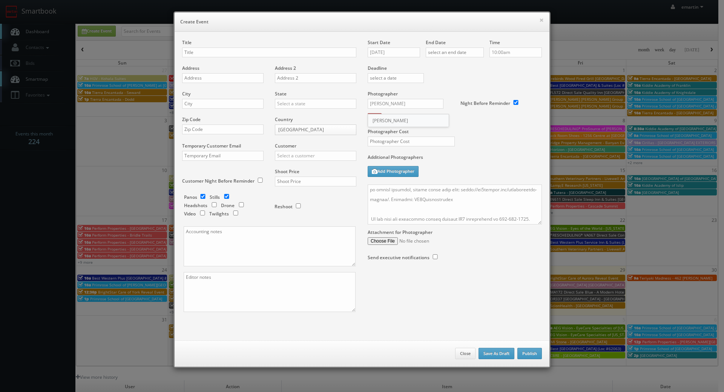
click at [383, 119] on div "Curtis Lloyd" at bounding box center [408, 120] width 81 height 12
type input "Curtis Lloyd"
click at [386, 54] on input "08/29/2025" at bounding box center [393, 52] width 52 height 10
click at [436, 65] on icon at bounding box center [437, 65] width 5 height 5
click at [418, 112] on td "18" at bounding box center [417, 109] width 10 height 11
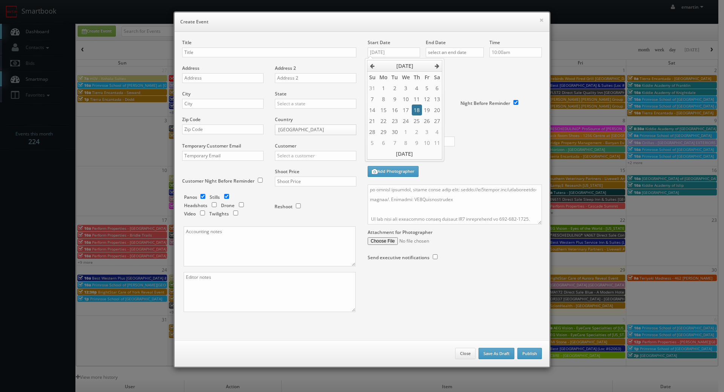
type input "09/18/2025"
click at [477, 70] on label "Deadline" at bounding box center [454, 68] width 185 height 6
drag, startPoint x: 459, startPoint y: 50, endPoint x: 487, endPoint y: 57, distance: 29.2
click at [459, 50] on input "text" at bounding box center [454, 52] width 58 height 10
click at [495, 64] on icon at bounding box center [494, 65] width 5 height 5
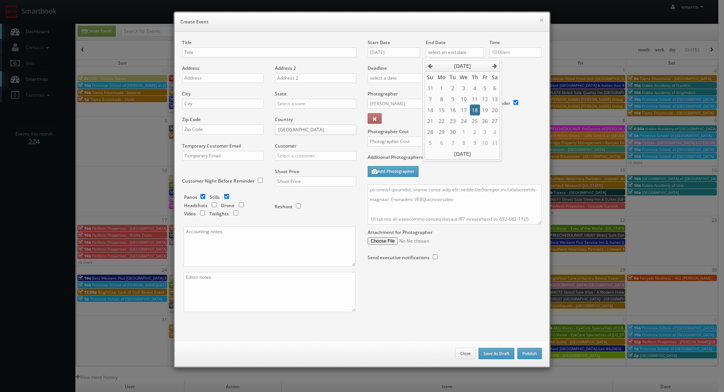
click at [476, 108] on td "18" at bounding box center [475, 109] width 10 height 11
type input "09/18/2025"
click at [518, 73] on div "Deadline" at bounding box center [454, 64] width 185 height 51
click at [283, 53] on input "text" at bounding box center [269, 52] width 174 height 10
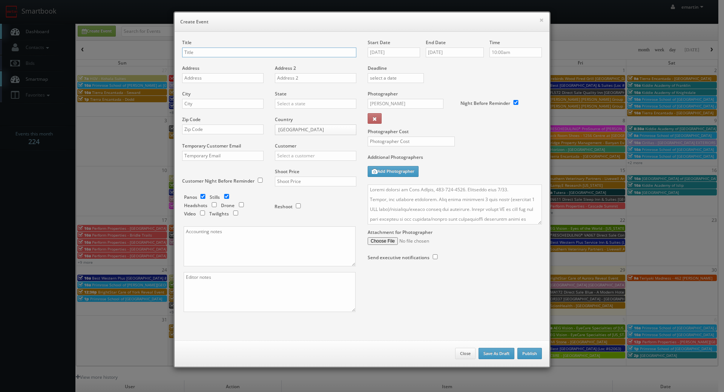
paste input "Best Western Plus Waltham Boston (Loc #22009)"
type input "Best Western Plus Waltham Boston (Loc #22009)"
click at [232, 80] on input "text" at bounding box center [222, 78] width 81 height 10
paste input "380 Winter St"
type input "380 Winter St"
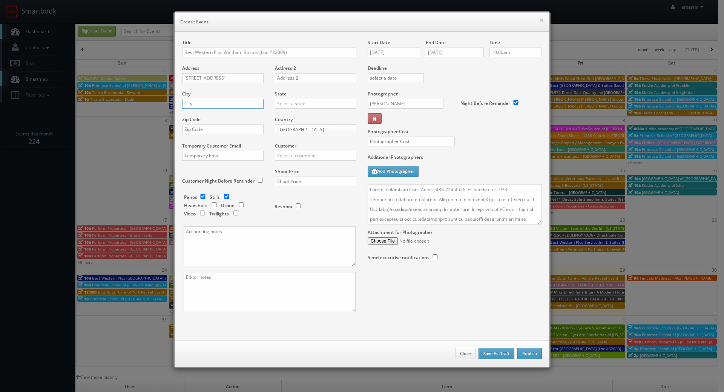
click at [225, 103] on input "text" at bounding box center [222, 104] width 81 height 10
paste input "Waltham"
type input "Waltham"
click at [308, 105] on input "text" at bounding box center [315, 104] width 81 height 10
click at [314, 114] on div "[US_STATE]" at bounding box center [315, 116] width 81 height 12
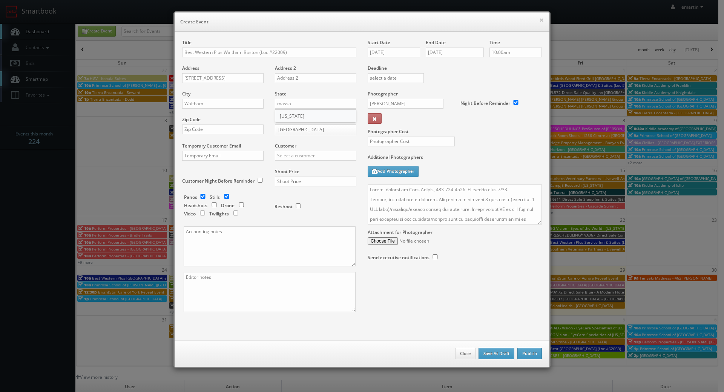
type input "[US_STATE]"
click at [202, 128] on input "text" at bounding box center [222, 129] width 81 height 10
paste input "02451"
type input "02451"
click at [281, 151] on input "text" at bounding box center [315, 156] width 81 height 10
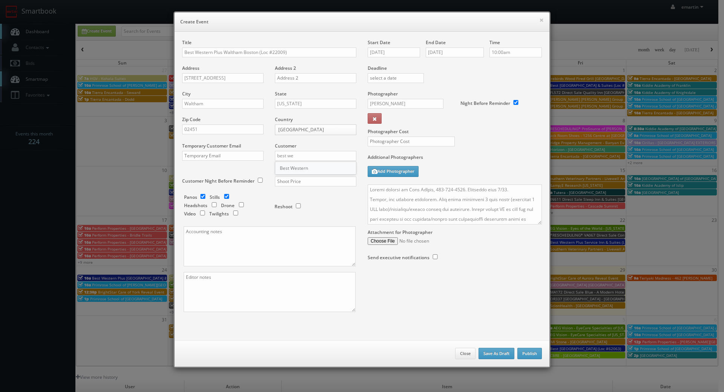
click at [284, 169] on div "Best Western" at bounding box center [315, 168] width 81 height 12
type input "Best Western"
click at [286, 182] on input "text" at bounding box center [315, 181] width 81 height 10
type input "2,150"
click at [199, 193] on div "Panos Stills Headshots Drone Video Twilights Reshoot" at bounding box center [273, 145] width 166 height 161
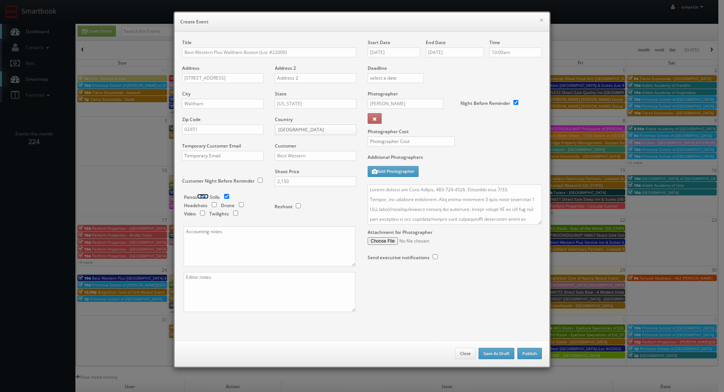
click at [199, 196] on input "checkbox" at bounding box center [202, 196] width 11 height 5
checkbox input "false"
click at [233, 212] on input "checkbox" at bounding box center [235, 212] width 11 height 5
checkbox input "true"
click at [487, 205] on textarea at bounding box center [454, 204] width 174 height 40
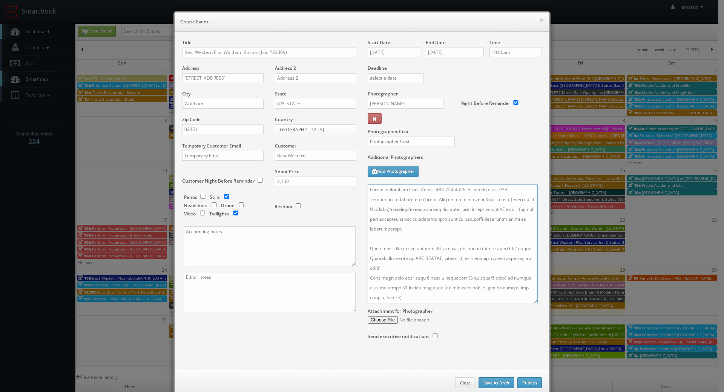
drag, startPoint x: 537, startPoint y: 222, endPoint x: 436, endPoint y: 278, distance: 115.9
click at [533, 300] on textarea at bounding box center [452, 243] width 170 height 119
drag, startPoint x: 476, startPoint y: 159, endPoint x: 447, endPoint y: 146, distance: 32.0
click at [474, 157] on label "Additional Photographers" at bounding box center [454, 159] width 174 height 10
click at [421, 138] on input "text" at bounding box center [410, 141] width 87 height 10
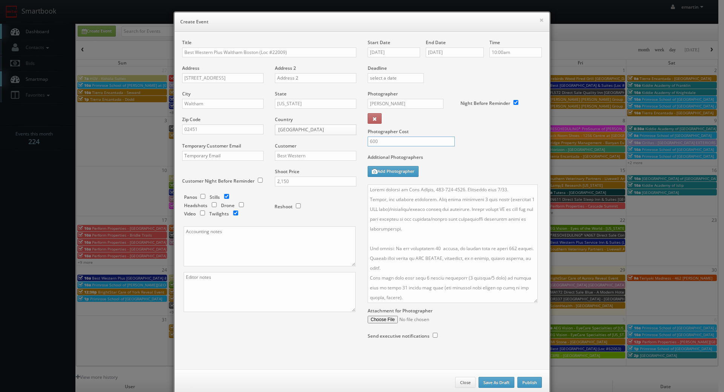
type input "600"
click at [525, 165] on div "Additional Photographers Add Photographer" at bounding box center [454, 169] width 174 height 31
click at [470, 199] on textarea at bounding box center [452, 243] width 170 height 118
type textarea "Onsite contact is Zack LaCava, 508-954-5193. Overnight stay 9/17. Stills, and e…"
drag, startPoint x: 289, startPoint y: 183, endPoint x: 262, endPoint y: 183, distance: 27.5
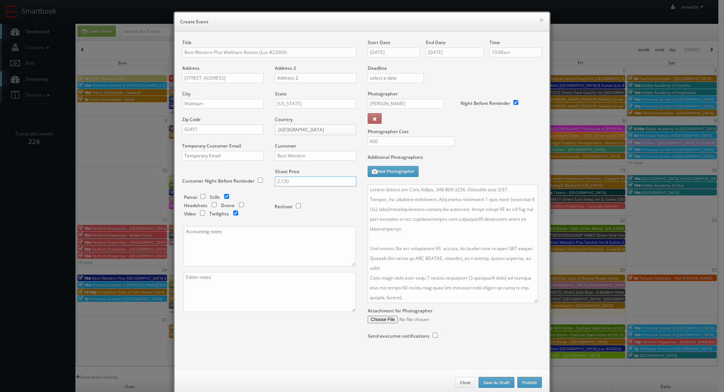
click at [262, 183] on div "Title Best Western Plus Waltham Boston (Loc #22009) Address 380 Winter St Addre…" at bounding box center [268, 182] width 185 height 286
type input "2,275"
click at [394, 140] on input "600" at bounding box center [410, 141] width 87 height 10
drag, startPoint x: 392, startPoint y: 139, endPoint x: 331, endPoint y: 136, distance: 61.1
click at [331, 136] on div "Title Best Western Plus Waltham Boston (Loc #22009) Address 380 Winter St Addre…" at bounding box center [361, 196] width 371 height 315
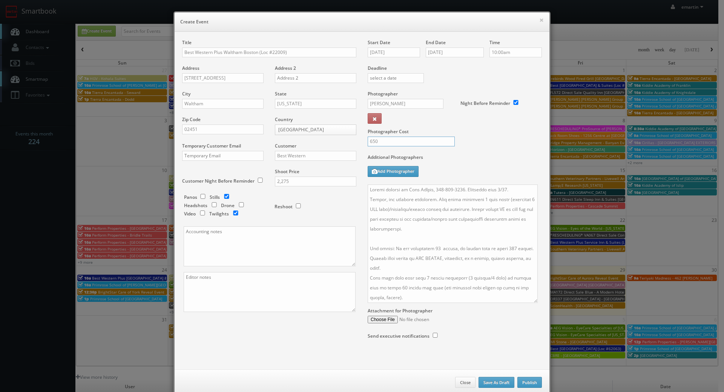
type input "650"
click at [200, 197] on input "checkbox" at bounding box center [202, 196] width 11 height 5
checkbox input "true"
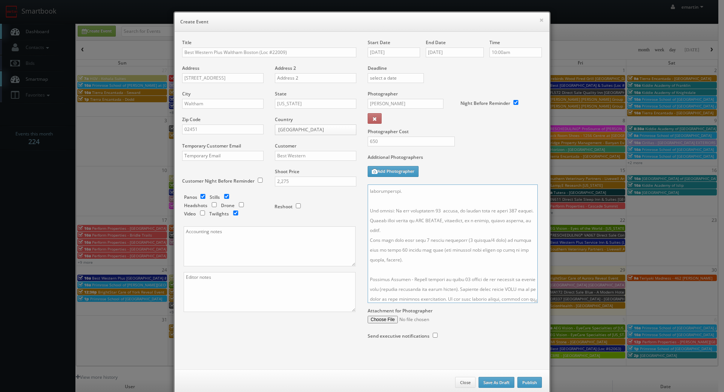
click at [407, 259] on textarea at bounding box center [452, 243] width 170 height 118
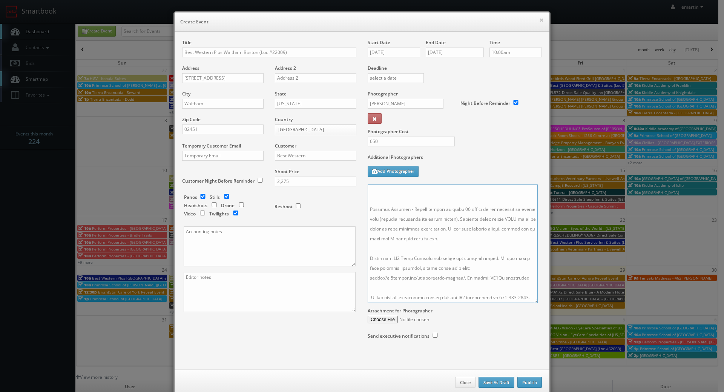
paste textarea "For panos: Need 10-4-4 panos, but the rest do not need to be connected. 10' ext…"
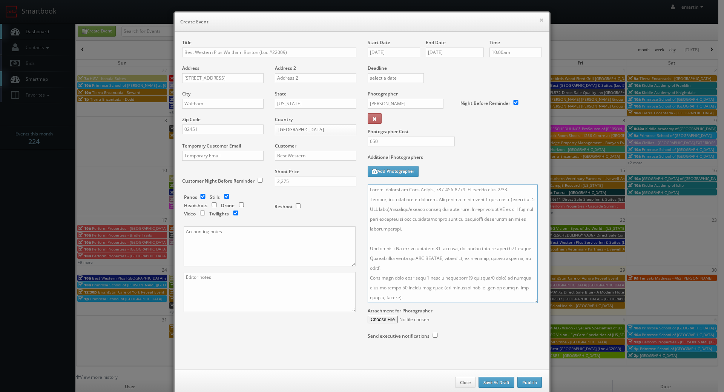
click at [379, 199] on textarea at bounding box center [452, 243] width 170 height 118
type textarea "Onsite contact is Zack LaCava, 508-954-5193. Overnight stay 9/17. Stills, googl…"
drag, startPoint x: 281, startPoint y: 181, endPoint x: 289, endPoint y: 187, distance: 10.6
click at [280, 180] on input "2,275" at bounding box center [315, 181] width 81 height 10
type input "2,675"
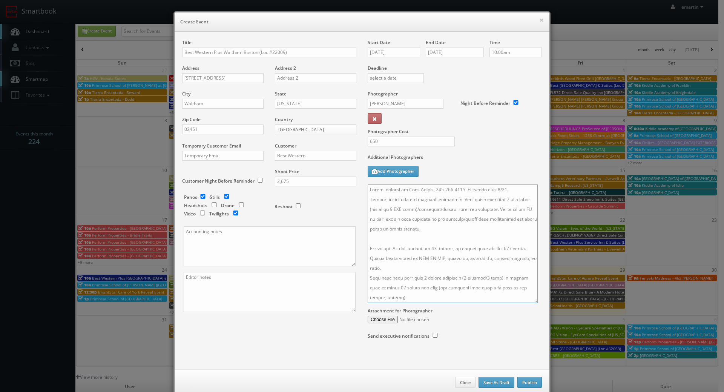
click at [505, 209] on textarea at bounding box center [452, 243] width 170 height 118
click at [434, 221] on textarea at bounding box center [452, 243] width 170 height 118
click at [435, 221] on textarea at bounding box center [452, 243] width 170 height 118
click at [435, 219] on textarea at bounding box center [452, 243] width 170 height 118
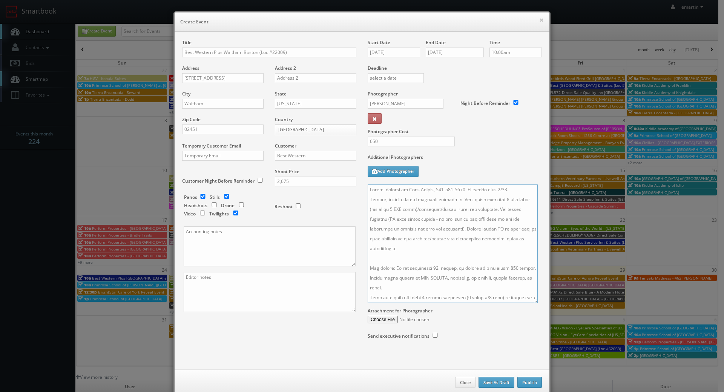
type textarea "Onsite contact is Zack LaCava, 508-954-5193. Overnight stay 9/17. Stills, googl…"
click at [413, 248] on textarea at bounding box center [452, 243] width 170 height 118
click at [481, 240] on textarea at bounding box center [452, 243] width 170 height 118
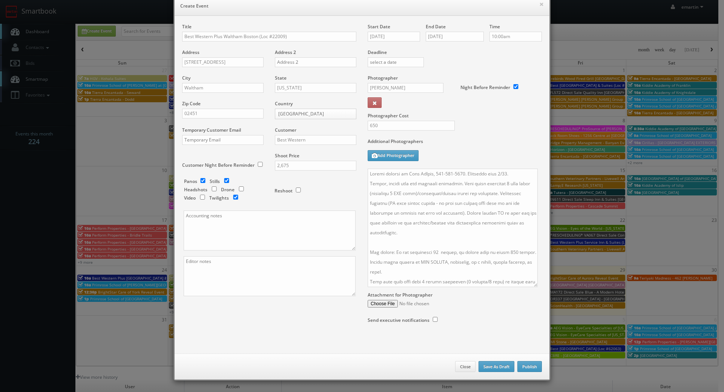
click at [458, 328] on div "Start Date 09/18/2025 End Date 09/18/2025 Time 10:00am Deadline Photographer Cu…" at bounding box center [454, 180] width 185 height 315
drag, startPoint x: 379, startPoint y: 127, endPoint x: 370, endPoint y: 128, distance: 9.1
click at [370, 128] on input "650" at bounding box center [410, 126] width 87 height 10
type input "675"
click at [500, 153] on div "Additional Photographers Add Photographer" at bounding box center [454, 153] width 174 height 31
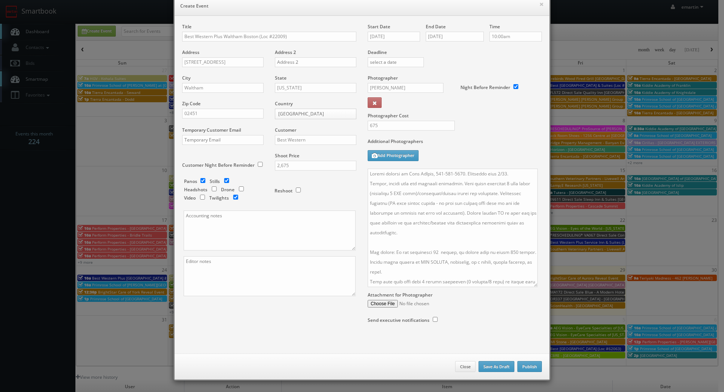
click at [476, 142] on label "Additional Photographers" at bounding box center [454, 143] width 174 height 10
click at [487, 141] on label "Additional Photographers" at bounding box center [454, 143] width 174 height 10
click at [531, 367] on button "Publish" at bounding box center [529, 366] width 24 height 11
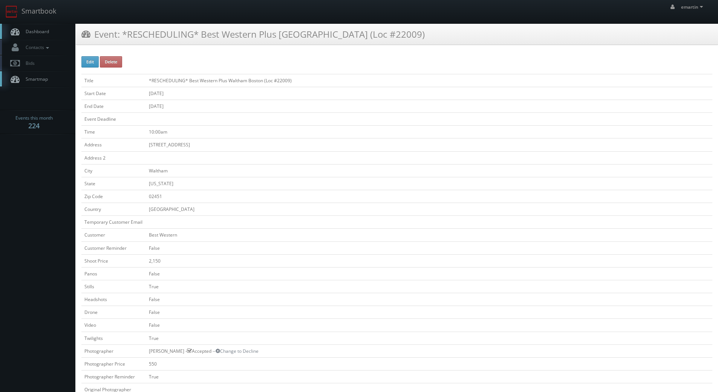
click at [37, 28] on span "Dashboard" at bounding box center [35, 31] width 27 height 6
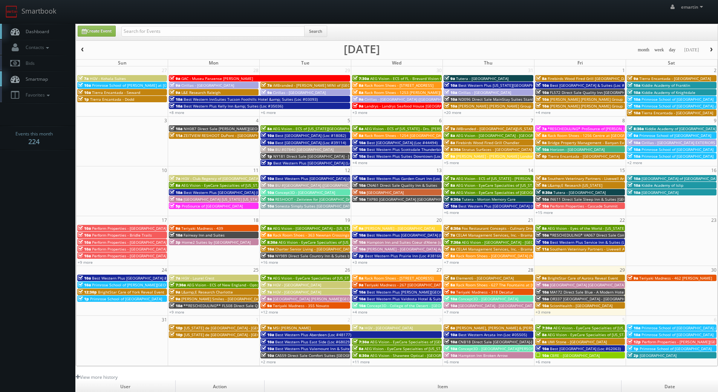
click at [54, 32] on link "Dashboard" at bounding box center [37, 31] width 75 height 15
click at [48, 23] on link "Smartbook" at bounding box center [31, 11] width 62 height 23
click at [42, 23] on nav "Smartbook Toggle Side Navigation Toggle Top Navigation emartin emartin Profile …" at bounding box center [359, 12] width 718 height 24
click at [268, 364] on link "+2 more" at bounding box center [268, 361] width 15 height 5
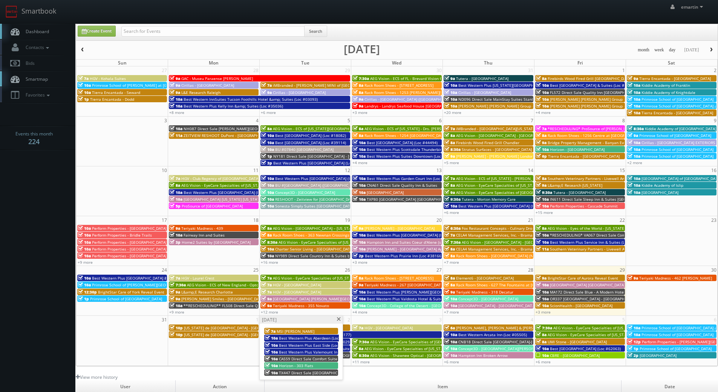
click at [302, 338] on span "Best Western Plus Aberdeen (Loc #48177)" at bounding box center [317, 337] width 76 height 5
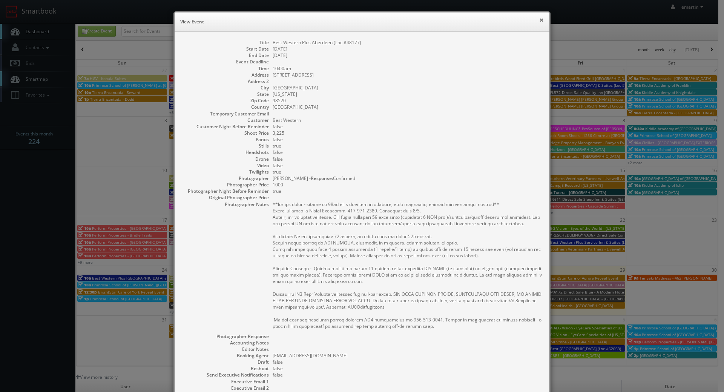
click at [540, 18] on button "×" at bounding box center [541, 19] width 5 height 5
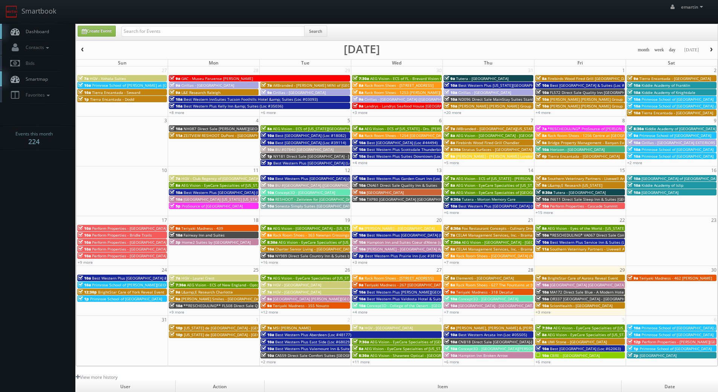
click at [283, 341] on span "Best Western Plus East Side (Loc #68029)" at bounding box center [313, 341] width 76 height 5
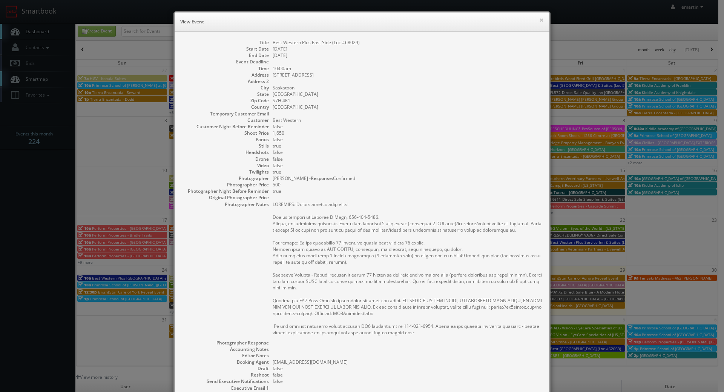
drag, startPoint x: 543, startPoint y: 20, endPoint x: 534, endPoint y: 31, distance: 13.4
click at [543, 20] on div "× View Event" at bounding box center [361, 21] width 375 height 19
click at [539, 23] on button "×" at bounding box center [541, 19] width 5 height 5
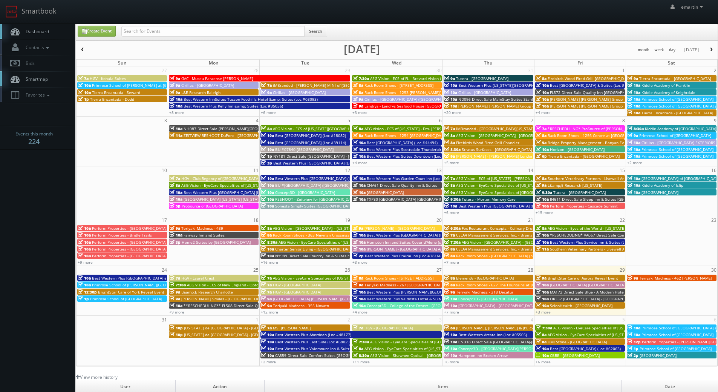
click at [269, 361] on link "+2 more" at bounding box center [268, 361] width 15 height 5
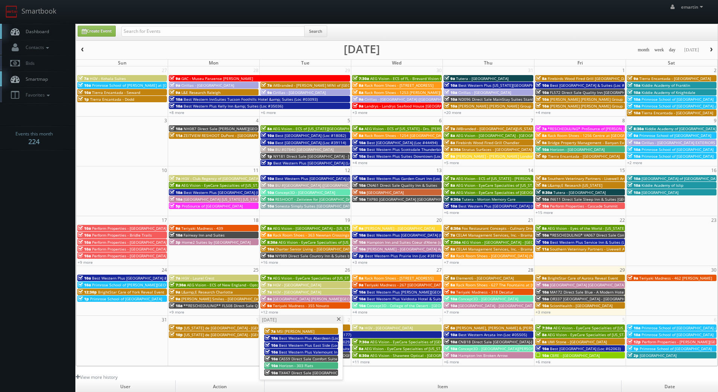
click at [297, 350] on span "Best Western Plus Valemount Inn & Suites (Loc #62120)" at bounding box center [329, 351] width 101 height 5
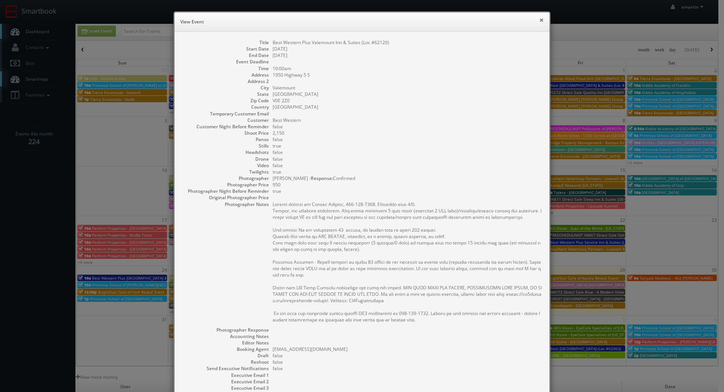
click at [539, 20] on button "×" at bounding box center [541, 19] width 5 height 5
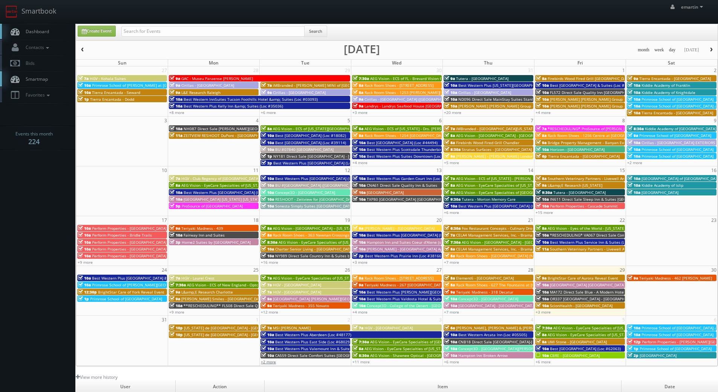
click at [267, 364] on link "+2 more" at bounding box center [268, 361] width 15 height 5
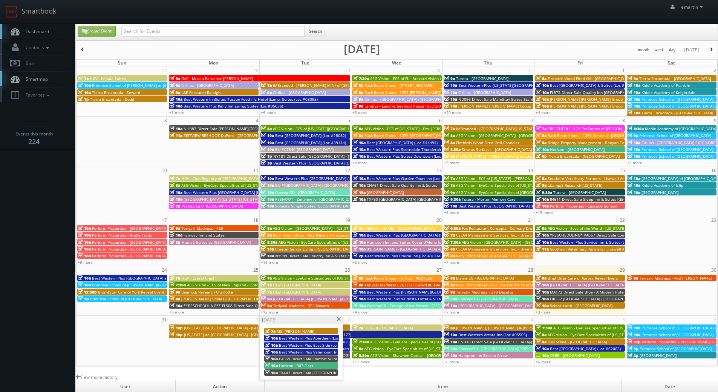
click at [280, 358] on span "CA559 Direct Sale Comfort Suites [GEOGRAPHIC_DATA]" at bounding box center [328, 358] width 98 height 5
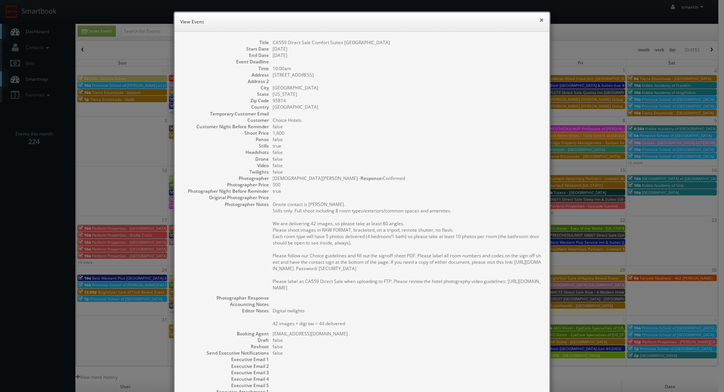
click at [539, 21] on button "×" at bounding box center [541, 19] width 5 height 5
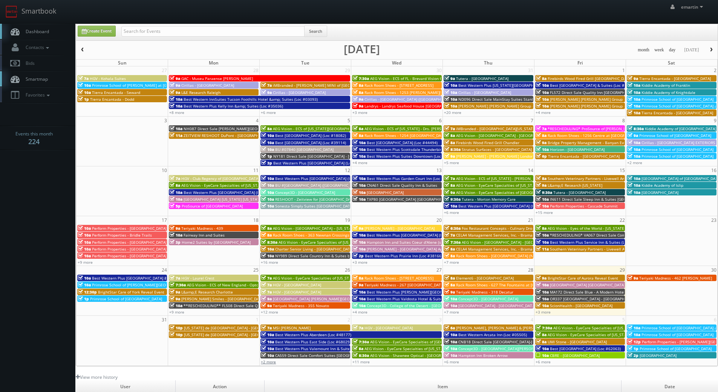
click at [274, 361] on link "+2 more" at bounding box center [268, 361] width 15 height 5
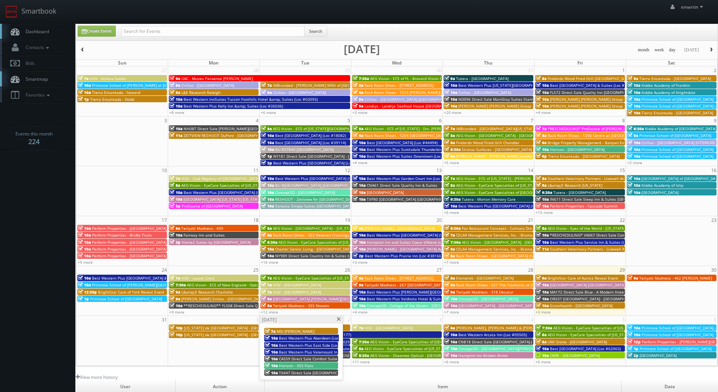
click at [294, 373] on span "TX447 Direct Sale [GEOGRAPHIC_DATA] Near [GEOGRAPHIC_DATA]" at bounding box center [338, 372] width 119 height 5
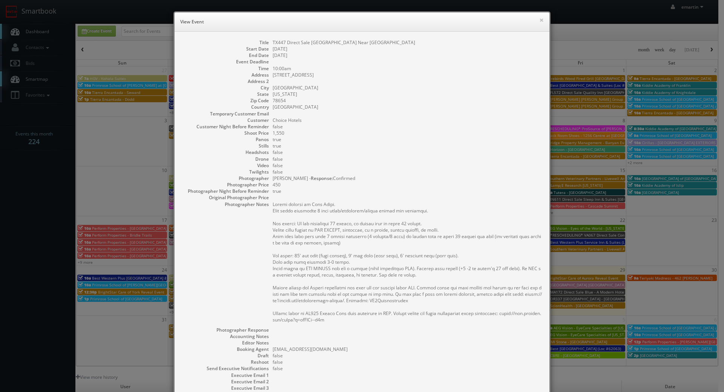
click at [519, 54] on dd "09/02/2025" at bounding box center [406, 55] width 269 height 6
click at [539, 21] on button "×" at bounding box center [541, 19] width 5 height 5
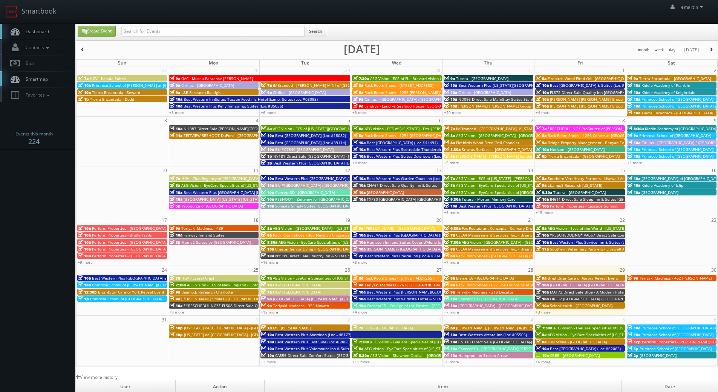
click at [66, 29] on link "Dashboard" at bounding box center [37, 31] width 75 height 15
click at [54, 29] on link "Dashboard" at bounding box center [37, 31] width 75 height 15
click at [25, 29] on span "Dashboard" at bounding box center [35, 31] width 27 height 6
click at [34, 31] on span "Dashboard" at bounding box center [35, 31] width 27 height 6
click at [56, 7] on link "Smartbook" at bounding box center [31, 11] width 62 height 23
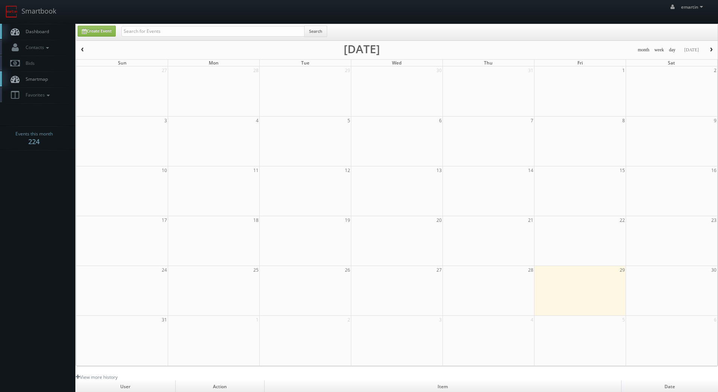
click at [167, 31] on input "text" at bounding box center [212, 31] width 183 height 11
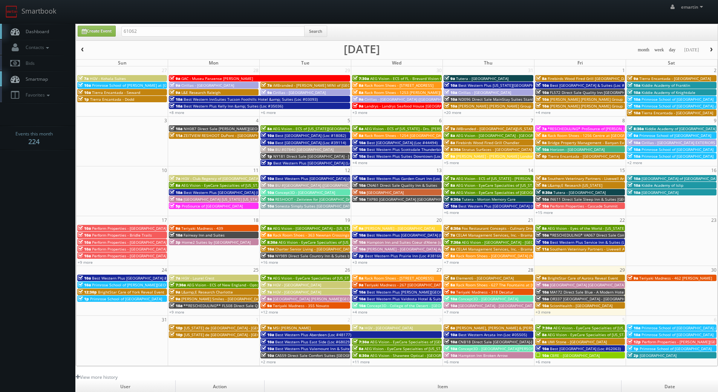
type input "61062"
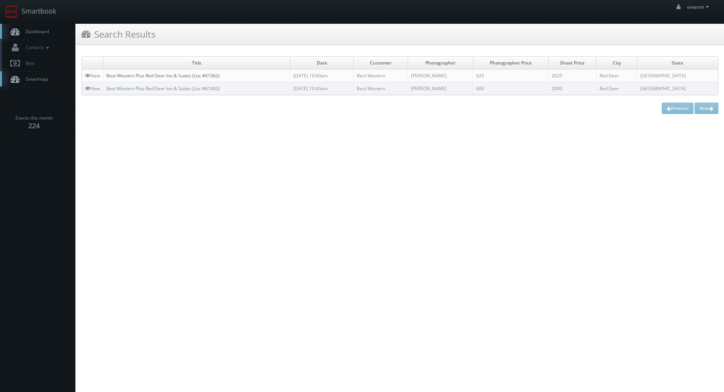
click at [133, 78] on link "Best Western Plus Red Deer Inn & Suites (Loc #61062)" at bounding box center [162, 75] width 113 height 6
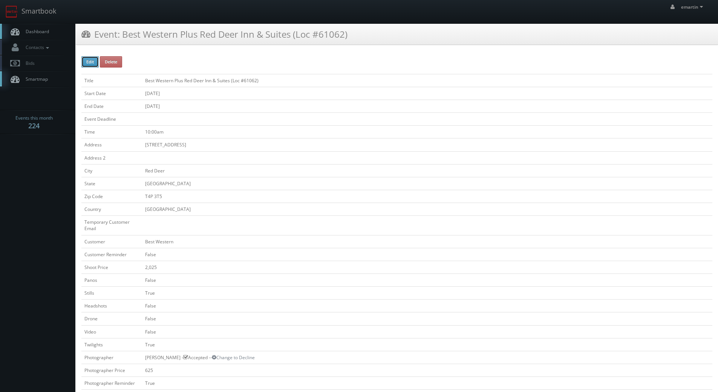
click at [89, 60] on button "Edit" at bounding box center [89, 61] width 17 height 11
type input "Best Western Plus Red Deer Inn &amp; Suites (Loc #61062)"
type input "[STREET_ADDRESS]"
type input "Red Deer"
type input "T4P 3T5"
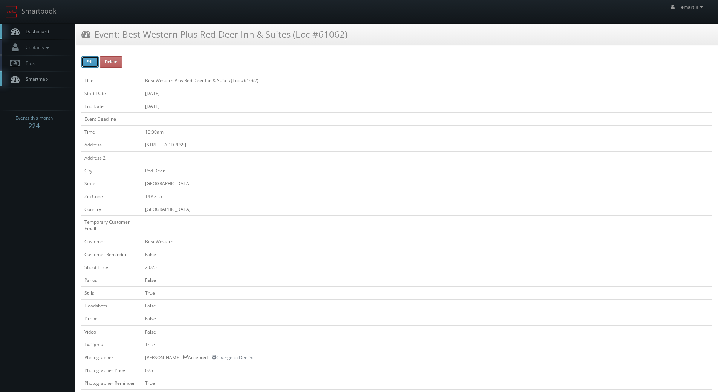
select select "[GEOGRAPHIC_DATA]"
checkbox input "false"
type input "2,025"
checkbox input "false"
checkbox input "true"
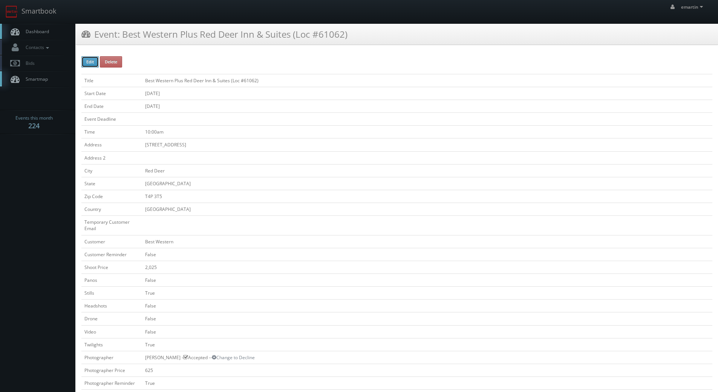
checkbox input "false"
checkbox input "true"
checkbox input "false"
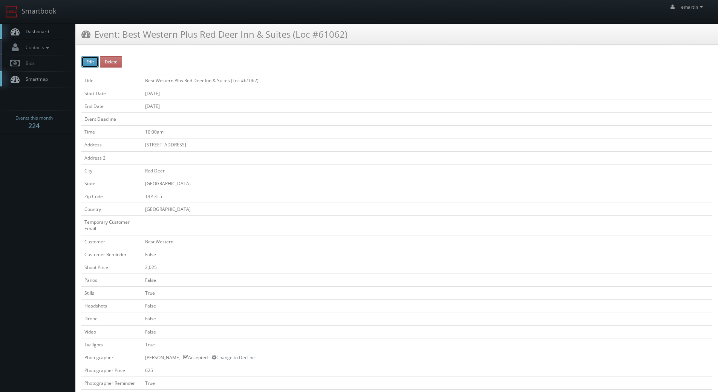
type input "[DATE]"
type input "10:00am"
checkbox input "true"
checkbox input "false"
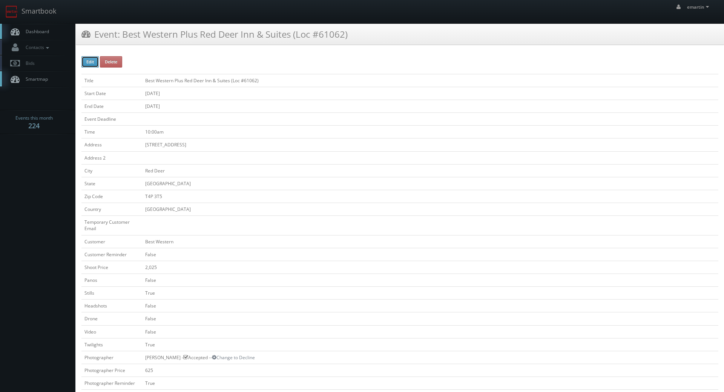
type input "2,025"
type input "625"
select select "[GEOGRAPHIC_DATA]"
select select "[EMAIL_ADDRESS][DOMAIN_NAME]"
select select "[PERSON_NAME][EMAIL_ADDRESS][PERSON_NAME][DOMAIN_NAME]"
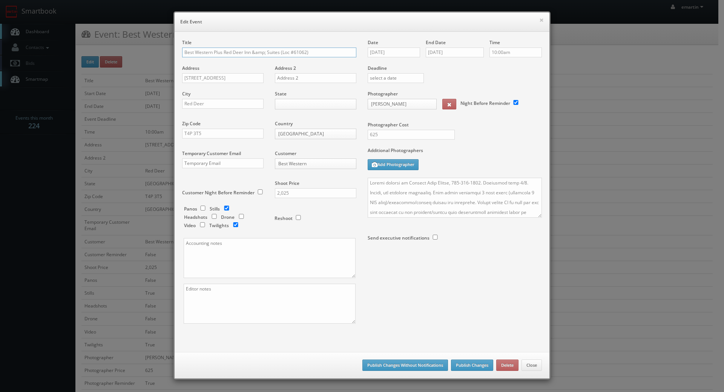
click at [182, 50] on input "Best Western Plus Red Deer Inn &amp; Suites (Loc #61062)" at bounding box center [269, 52] width 174 height 10
type input "*RESCHEDULING* Best Western Plus Red Deer Inn &amp; Suites (Loc #61062)"
click at [476, 364] on button "Publish Changes" at bounding box center [472, 364] width 42 height 11
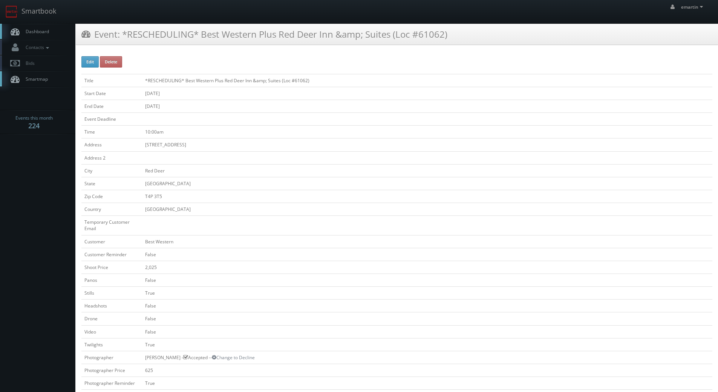
click at [44, 31] on span "Dashboard" at bounding box center [35, 31] width 27 height 6
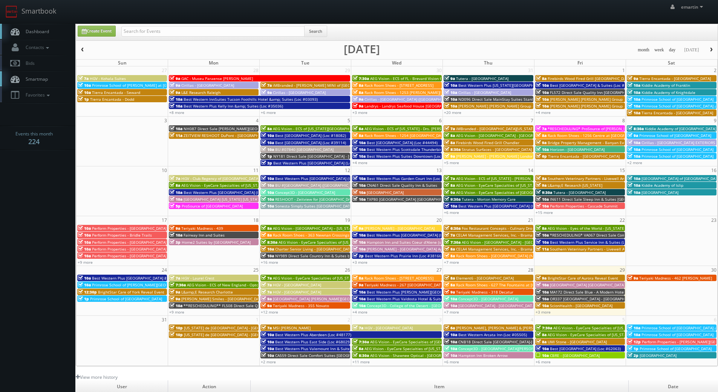
click at [34, 37] on link "Dashboard" at bounding box center [37, 31] width 75 height 15
click at [94, 24] on div "Create Event Search month week day [DATE] [DATE] Sun Mon Tue Wed Thu Fri Sat 27…" at bounding box center [397, 195] width 642 height 342
click at [103, 35] on link "Create Event" at bounding box center [97, 31] width 38 height 11
type input "[DATE]"
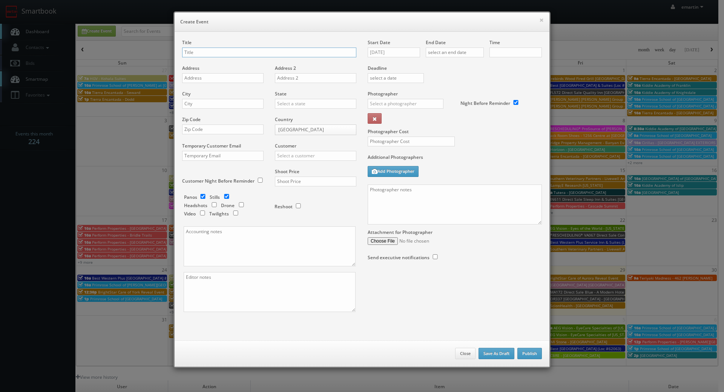
checkbox input "true"
type input "10:00am"
checkbox input "true"
click at [406, 51] on input "08/29/2025" at bounding box center [393, 52] width 52 height 10
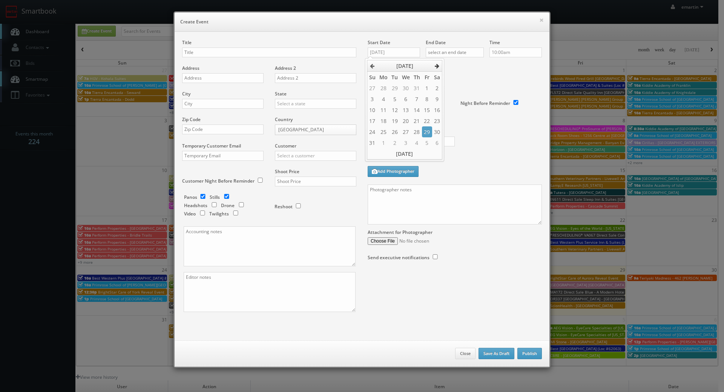
click at [440, 67] on th at bounding box center [437, 65] width 10 height 11
click at [402, 118] on td "24" at bounding box center [405, 120] width 12 height 11
type input "09/24/2025"
click at [464, 52] on input "text" at bounding box center [454, 52] width 58 height 10
click at [494, 67] on icon at bounding box center [494, 65] width 5 height 5
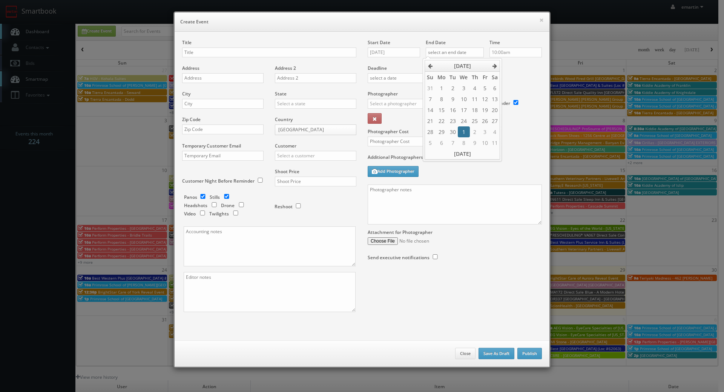
click at [468, 127] on td "1" at bounding box center [464, 131] width 12 height 11
click at [422, 64] on div "October 2025 Su Mo Tu We Th Fr Sa 28 29 30 1 2 3 4 5 6 7 8 9 10 11 12 13 14 15 …" at bounding box center [461, 109] width 79 height 103
click at [428, 66] on icon at bounding box center [430, 65] width 5 height 5
click at [463, 123] on td "24" at bounding box center [464, 120] width 12 height 11
type input "09/24/2025"
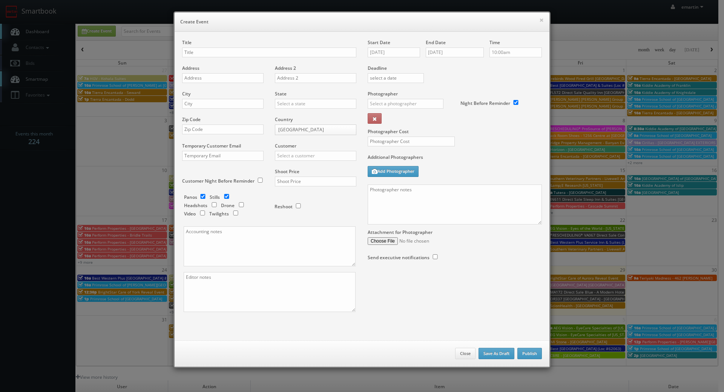
click at [521, 77] on div "Deadline" at bounding box center [454, 64] width 185 height 51
click at [513, 57] on body "Smartbook Toggle Side Navigation Toggle Top Navigation emartin emartin Profile …" at bounding box center [359, 260] width 718 height 521
type input "1:30pm"
click at [494, 81] on li "1:30pm" at bounding box center [501, 79] width 29 height 9
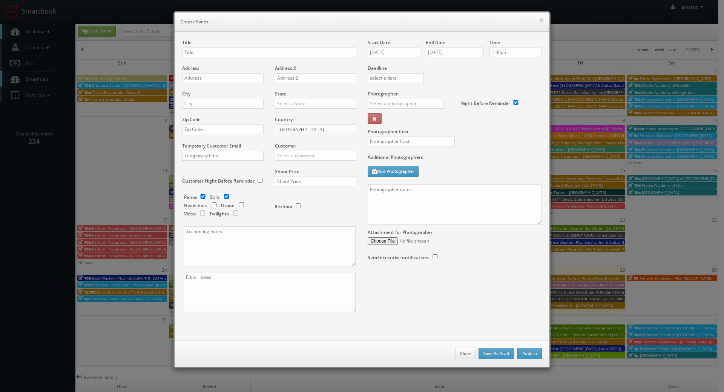
click at [458, 82] on div "Deadline" at bounding box center [454, 64] width 185 height 51
click at [425, 229] on label "Attachment for Photographer" at bounding box center [399, 232] width 65 height 6
click at [425, 237] on input "Attachment for Photographer" at bounding box center [454, 241] width 174 height 8
click at [439, 209] on textarea at bounding box center [454, 204] width 174 height 40
click at [438, 220] on textarea at bounding box center [454, 204] width 174 height 40
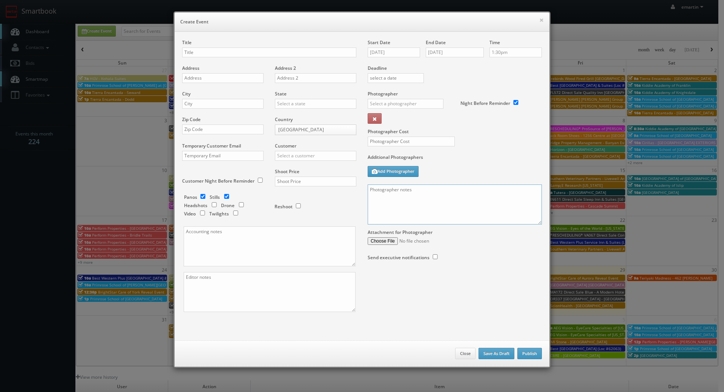
paste textarea "Onsite contact is Mindy Yates 417-414-8912. We need to deliver 15 stills to the…"
drag, startPoint x: 530, startPoint y: 221, endPoint x: 535, endPoint y: 220, distance: 5.1
click at [534, 221] on textarea "Onsite contact is Mindy Yates 417-414-8912. We need to deliver 15 stills to the…" at bounding box center [454, 204] width 174 height 40
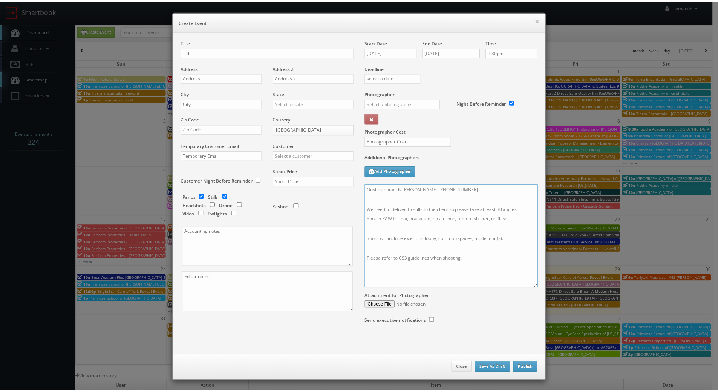
scroll to position [0, 0]
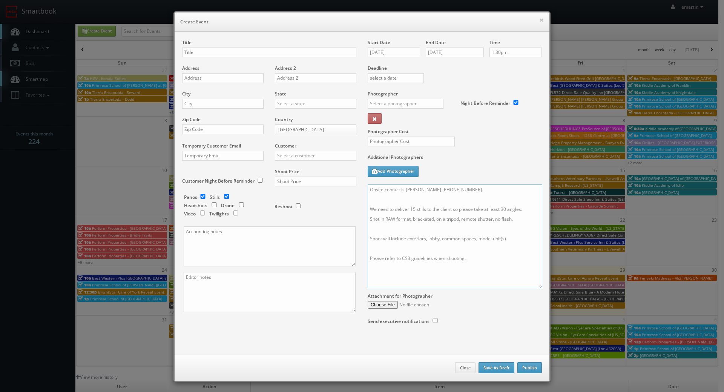
drag, startPoint x: 536, startPoint y: 220, endPoint x: 534, endPoint y: 297, distance: 76.9
click at [534, 288] on textarea "Onsite contact is Mindy Yates 417-414-8912. We need to deliver 15 stills to the…" at bounding box center [454, 236] width 174 height 104
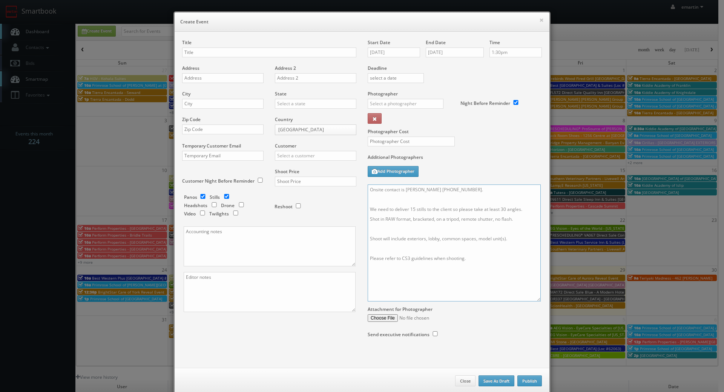
click at [367, 199] on textarea "Onsite contact is Mindy Yates 417-414-8912. We need to deliver 15 stills to the…" at bounding box center [453, 242] width 173 height 117
click at [440, 218] on textarea "Onsite contact is Mindy Yates 417-414-8912. We need to deliver 15 stills to the…" at bounding box center [453, 242] width 173 height 117
type textarea "Onsite contact is Mindy Yates 417-414-8912. We need to deliver 15 stills to the…"
drag, startPoint x: 479, startPoint y: 157, endPoint x: 480, endPoint y: 149, distance: 8.0
click at [478, 157] on label "Additional Photographers" at bounding box center [454, 159] width 174 height 10
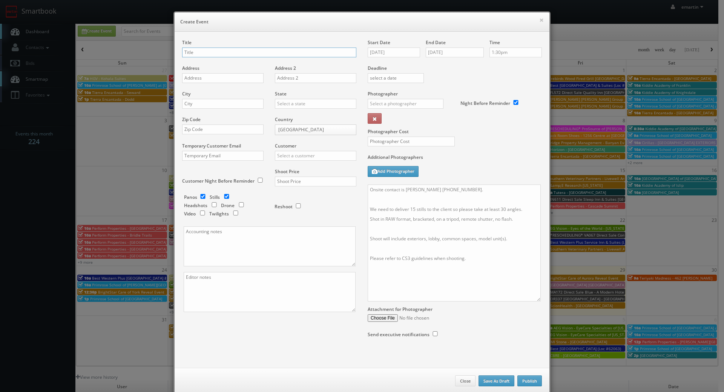
click at [237, 52] on input "text" at bounding box center [269, 52] width 174 height 10
paste input "BrightSpace Senior Living"
click at [248, 51] on input "BrightSpace Senior Living -" at bounding box center [269, 52] width 174 height 10
paste input "College Walk"
type input "BrightSpace Senior Living - College Walk"
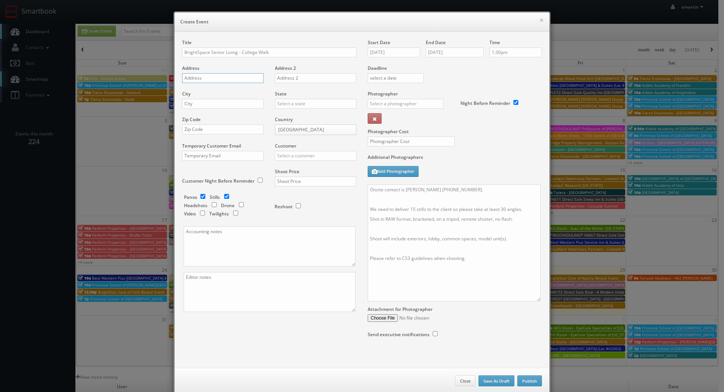
click at [210, 82] on input "text" at bounding box center [222, 78] width 81 height 10
paste input "100 N College Row"
type input "100 N College Row"
click at [226, 98] on div "City" at bounding box center [225, 103] width 87 height 26
click at [242, 101] on input "text" at bounding box center [222, 104] width 81 height 10
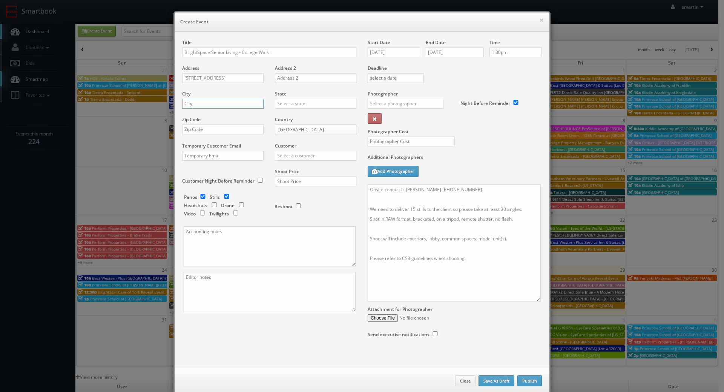
paste input "Brevard"
type input "Brevard"
click at [286, 100] on input "text" at bounding box center [315, 104] width 81 height 10
click at [307, 119] on div "[US_STATE]" at bounding box center [315, 116] width 81 height 12
type input "[US_STATE]"
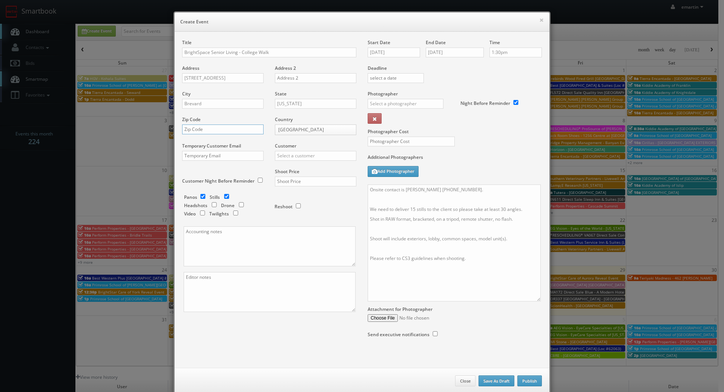
click at [216, 128] on input "text" at bounding box center [222, 129] width 81 height 10
paste input "28712"
type input "28712"
click at [295, 153] on input "text" at bounding box center [315, 156] width 81 height 10
type input "b"
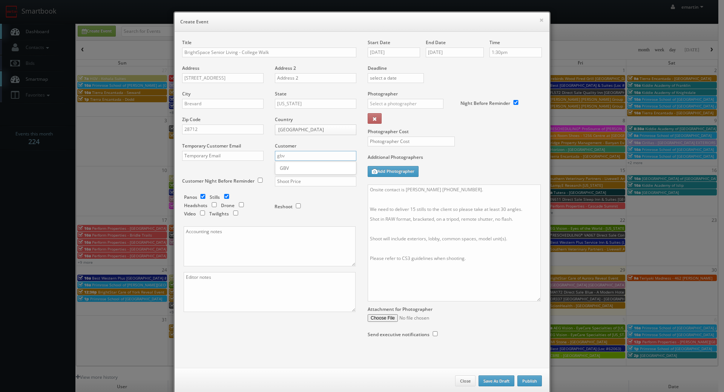
type input "gbv"
click at [293, 175] on div "Shoot Price" at bounding box center [312, 181] width 87 height 26
click at [292, 167] on div "Customer Choice Hotels ACC Concept3D Firebirds GBV Choice Hotels Canada Heartla…" at bounding box center [312, 155] width 87 height 26
click at [292, 160] on input "text" at bounding box center [315, 156] width 81 height 10
click at [293, 168] on div "GBV" at bounding box center [315, 168] width 81 height 12
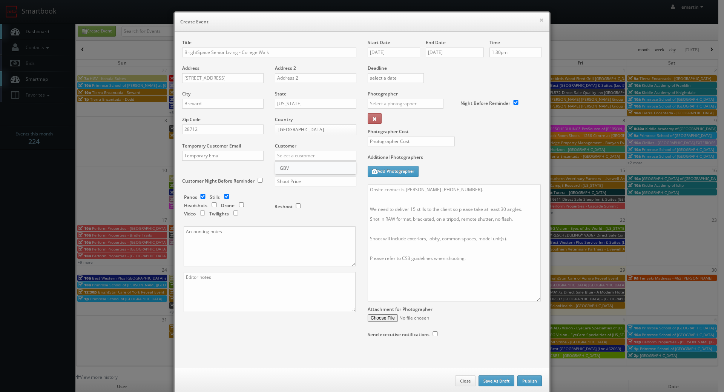
type input "GBV"
click at [299, 184] on input "text" at bounding box center [315, 181] width 81 height 10
type input "4"
type input "700"
click at [201, 196] on input "checkbox" at bounding box center [202, 196] width 11 height 5
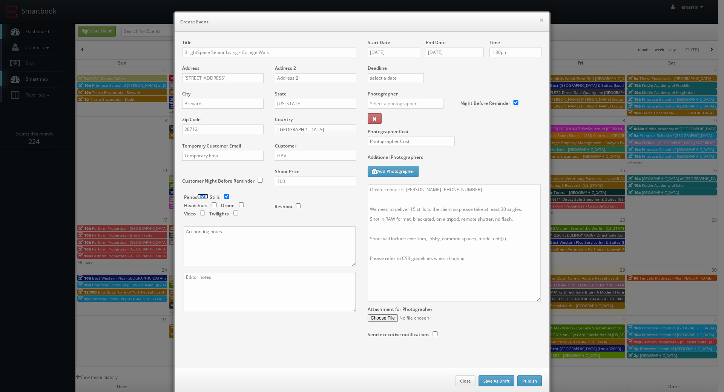
checkbox input "false"
click at [515, 136] on div "Photographer Cost" at bounding box center [454, 121] width 185 height 63
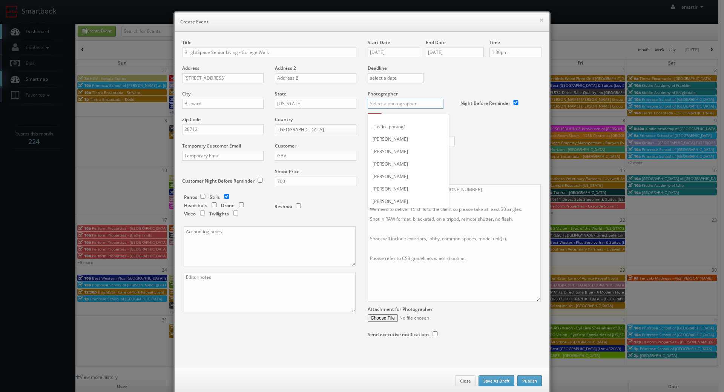
click at [402, 104] on input "text" at bounding box center [405, 104] width 76 height 10
click at [480, 161] on label "Additional Photographers" at bounding box center [454, 159] width 174 height 10
click at [403, 102] on input "text" at bounding box center [405, 104] width 76 height 10
click at [387, 144] on div "Stan Sutrich" at bounding box center [408, 145] width 81 height 12
type input "Stan Sutrich"
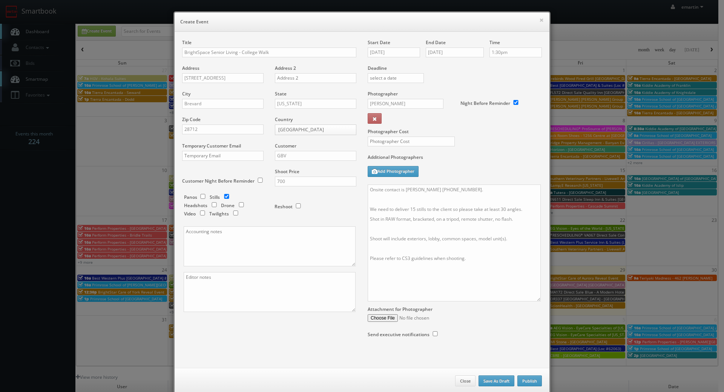
click at [396, 135] on div "Photographer Cost" at bounding box center [454, 121] width 185 height 63
click at [395, 142] on input "text" at bounding box center [410, 141] width 87 height 10
type input "275"
click at [506, 164] on label "Additional Photographers" at bounding box center [454, 159] width 174 height 10
click at [499, 159] on label "Additional Photographers" at bounding box center [454, 159] width 174 height 10
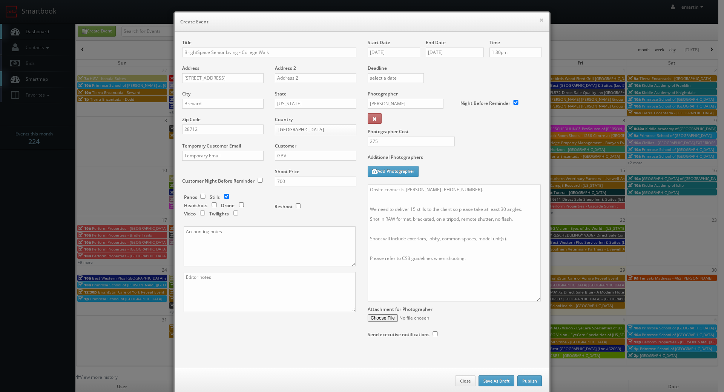
click at [499, 159] on label "Additional Photographers" at bounding box center [454, 159] width 174 height 10
click at [529, 382] on button "Publish" at bounding box center [529, 380] width 24 height 11
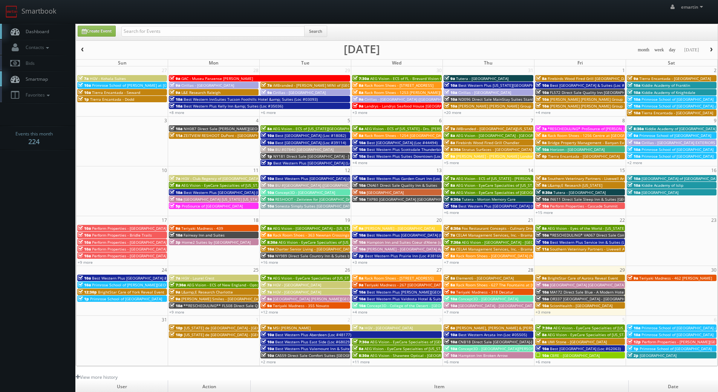
click at [45, 34] on span "Dashboard" at bounding box center [35, 31] width 27 height 6
click at [333, 36] on div "Search" at bounding box center [224, 33] width 217 height 15
click at [269, 31] on input "text" at bounding box center [212, 31] width 183 height 11
type input "brightspace"
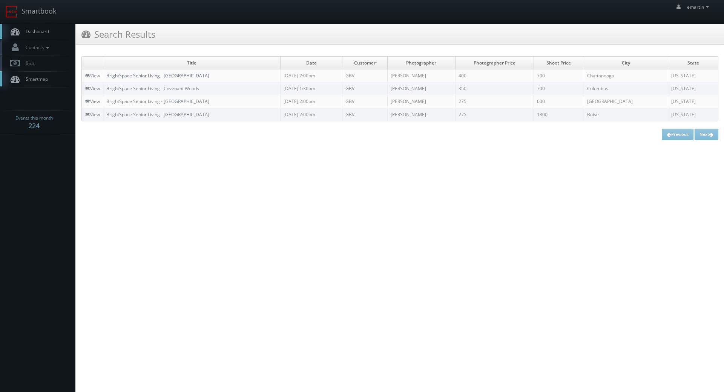
click at [168, 75] on link "BrightSpace Senior Living - [GEOGRAPHIC_DATA]" at bounding box center [157, 75] width 103 height 6
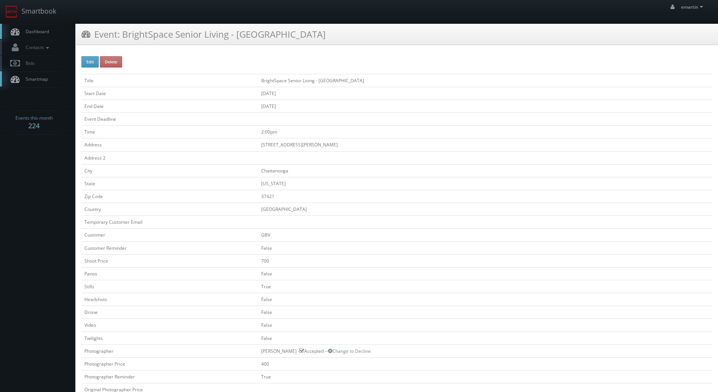
scroll to position [188, 0]
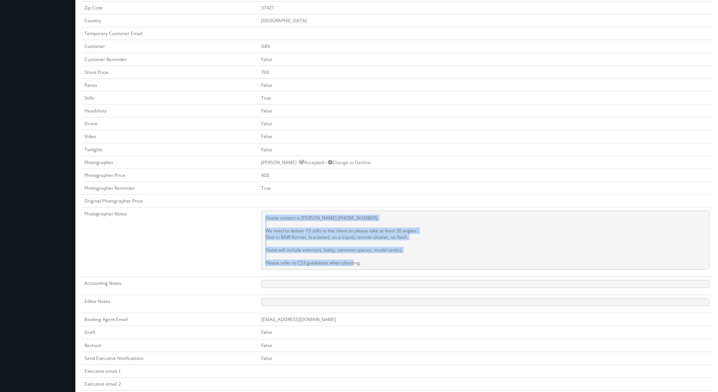
drag, startPoint x: 376, startPoint y: 262, endPoint x: 243, endPoint y: 215, distance: 141.1
click at [243, 215] on tr "Photographer Notes Onsite contact is [PERSON_NAME] [PHONE_NUMBER]. We need to d…" at bounding box center [396, 241] width 631 height 69
copy tr "Onsite contact is [PERSON_NAME] [PHONE_NUMBER]. We need to deliver 15 stills to…"
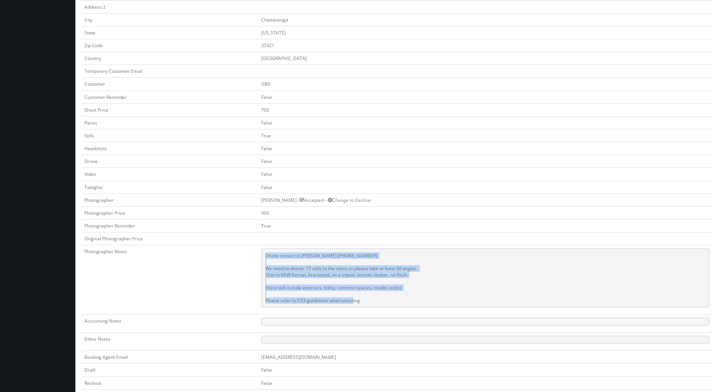
scroll to position [0, 0]
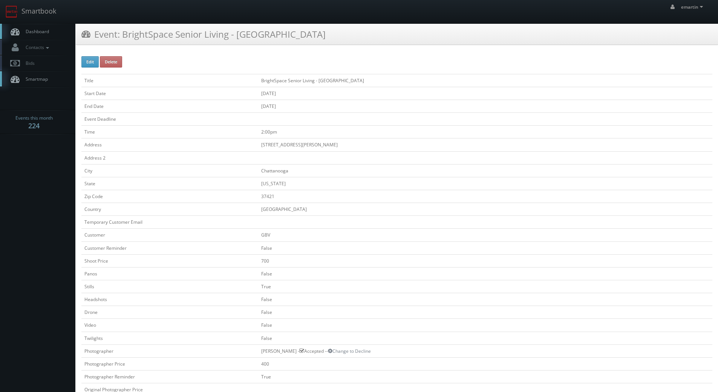
click at [58, 32] on link "Dashboard" at bounding box center [37, 31] width 75 height 15
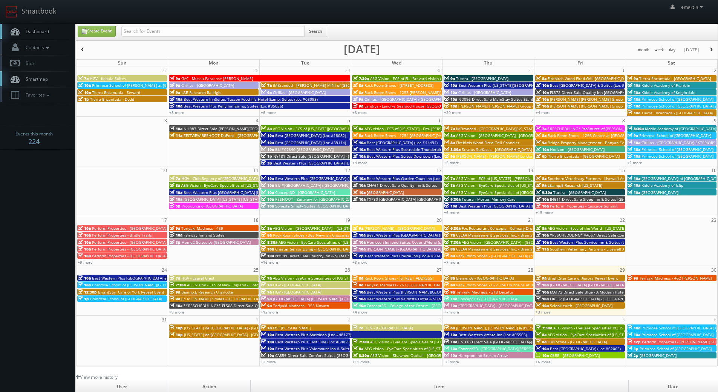
click at [42, 36] on link "Dashboard" at bounding box center [37, 31] width 75 height 15
drag, startPoint x: 712, startPoint y: 46, endPoint x: 707, endPoint y: 58, distance: 13.3
click at [712, 46] on button "button" at bounding box center [711, 49] width 13 height 9
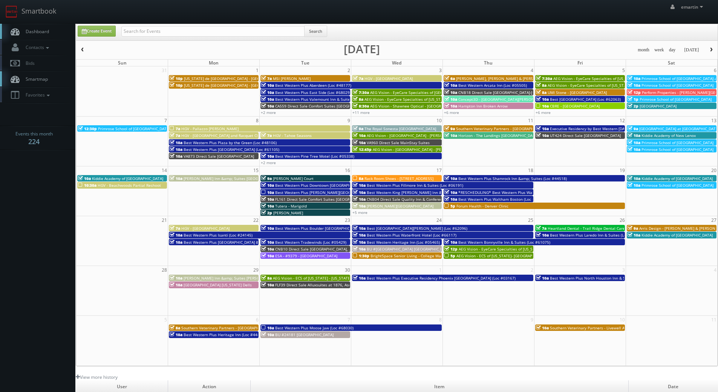
drag, startPoint x: 55, startPoint y: 32, endPoint x: 133, endPoint y: 50, distance: 80.1
click at [55, 32] on link "Dashboard" at bounding box center [37, 31] width 75 height 15
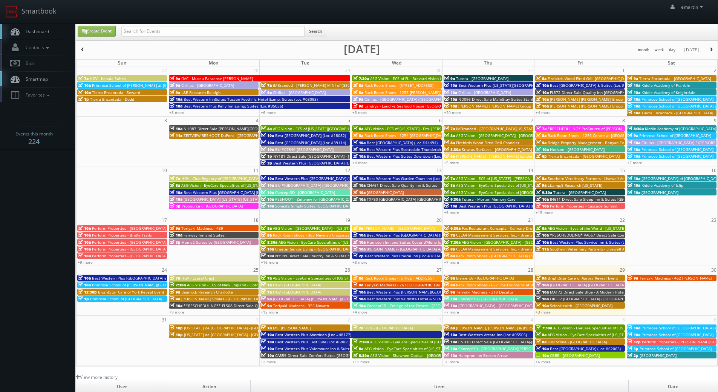
click at [711, 50] on span "button" at bounding box center [710, 49] width 5 height 5
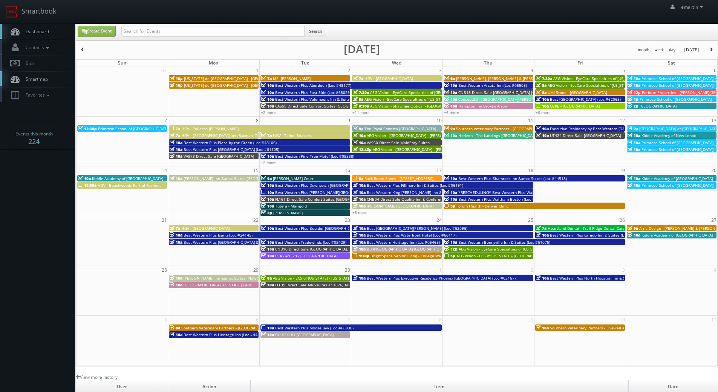
click at [381, 257] on span "BrightSpace Senior Living - College Walk" at bounding box center [406, 255] width 73 height 5
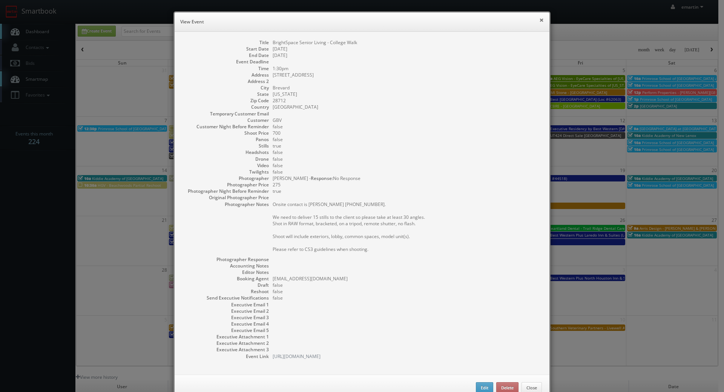
click at [539, 18] on button "×" at bounding box center [541, 19] width 5 height 5
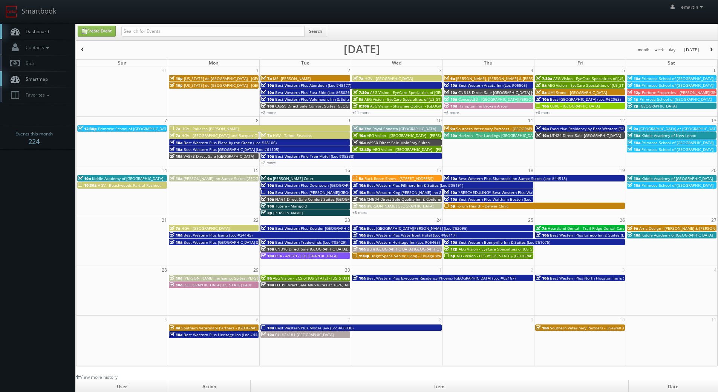
click at [41, 28] on link "Dashboard" at bounding box center [37, 31] width 75 height 15
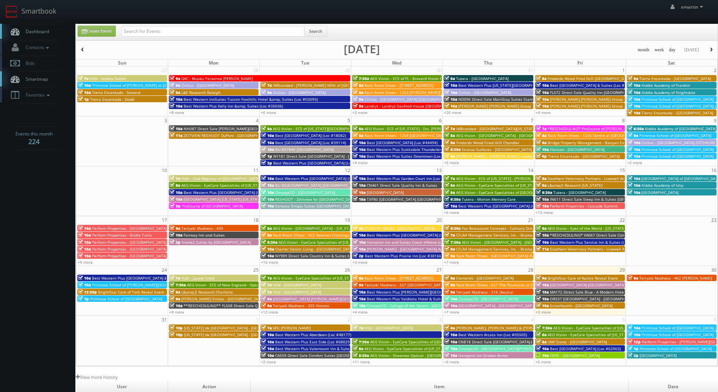
click at [33, 27] on link "Dashboard" at bounding box center [37, 31] width 75 height 15
drag, startPoint x: 36, startPoint y: 24, endPoint x: 35, endPoint y: 16, distance: 8.7
click at [36, 25] on link "Dashboard" at bounding box center [37, 31] width 75 height 15
click at [34, 29] on span "Dashboard" at bounding box center [35, 31] width 27 height 6
click at [543, 312] on link "+3 more" at bounding box center [543, 311] width 15 height 5
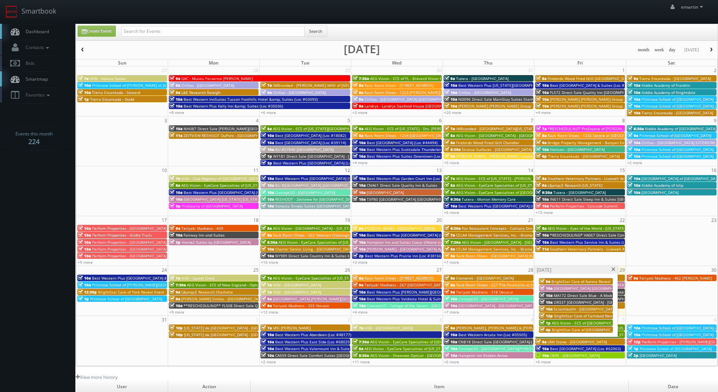
click at [559, 300] on span "OR337 [GEOGRAPHIC_DATA] - [GEOGRAPHIC_DATA]" at bounding box center [599, 301] width 90 height 5
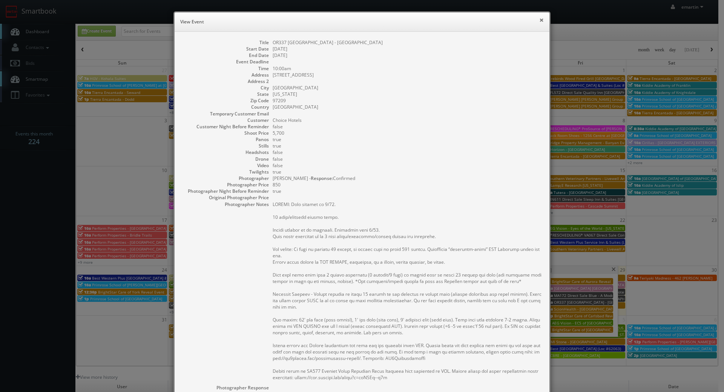
click at [539, 21] on button "×" at bounding box center [541, 19] width 5 height 5
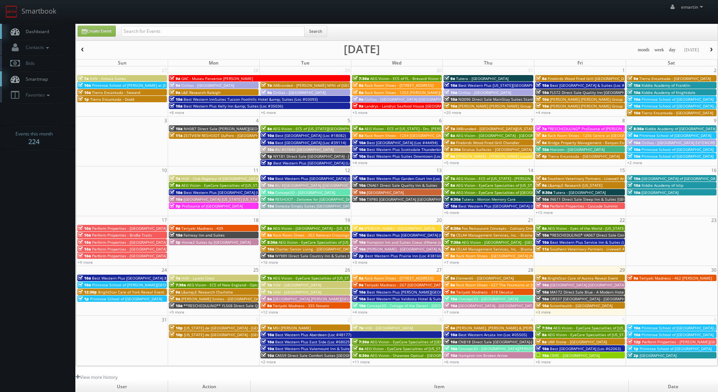
drag, startPoint x: 435, startPoint y: 35, endPoint x: 442, endPoint y: 54, distance: 20.9
click at [435, 35] on div "Create Event Search" at bounding box center [397, 33] width 651 height 15
click at [545, 311] on link "+3 more" at bounding box center [543, 311] width 15 height 5
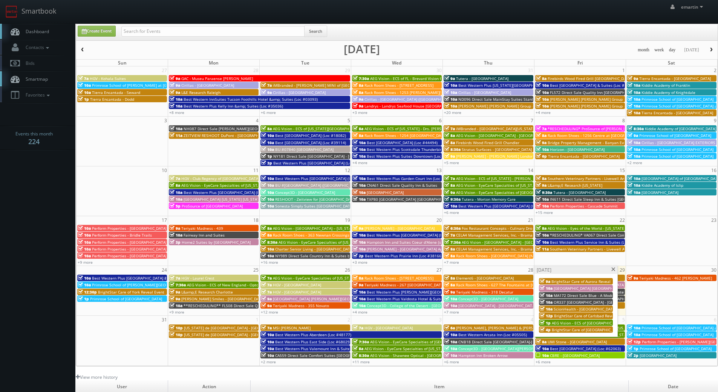
click at [554, 301] on span "OR337 [GEOGRAPHIC_DATA] - [GEOGRAPHIC_DATA]" at bounding box center [599, 301] width 90 height 5
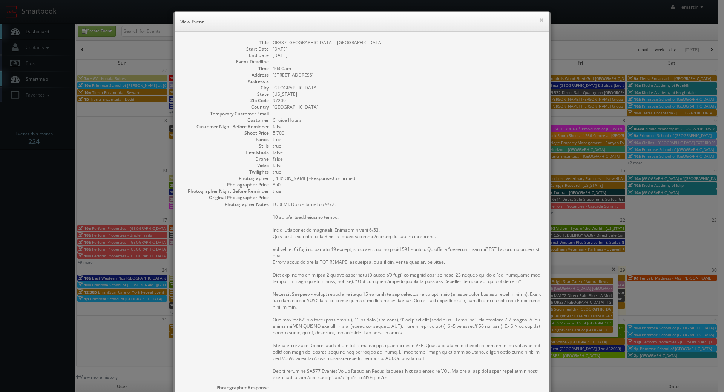
drag, startPoint x: 349, startPoint y: 347, endPoint x: 327, endPoint y: 345, distance: 22.4
click at [349, 347] on pre at bounding box center [406, 290] width 269 height 179
